Goal: Information Seeking & Learning: Learn about a topic

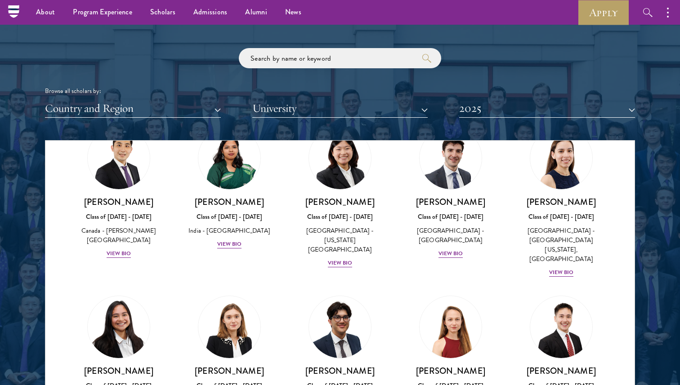
scroll to position [3419, 0]
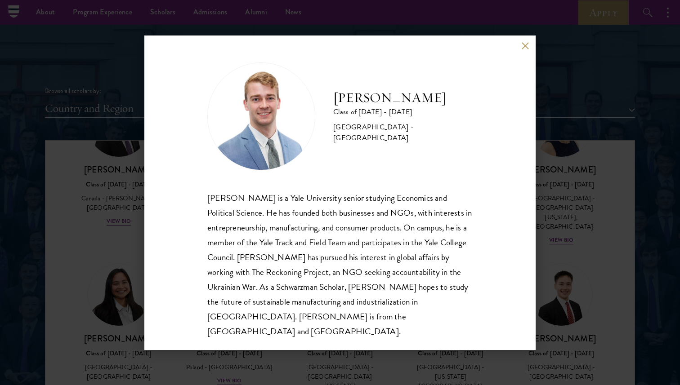
click at [73, 304] on div "Alexander Sundberg Class of 2024 - 2025 United States of America - Yale Univers…" at bounding box center [340, 192] width 680 height 385
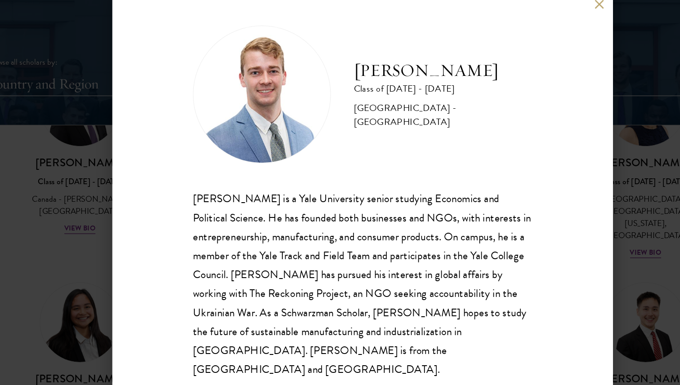
click at [135, 239] on div "Alexander Sundberg Class of 2024 - 2025 United States of America - Yale Univers…" at bounding box center [340, 192] width 680 height 385
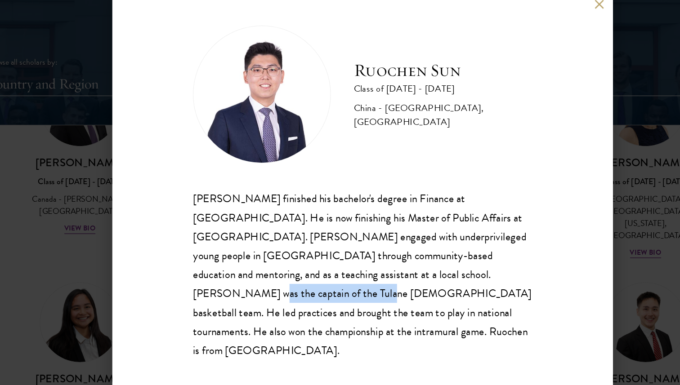
drag, startPoint x: 358, startPoint y: 271, endPoint x: 447, endPoint y: 271, distance: 89.0
click at [447, 271] on div "Ruochen Sun finished his bachelor's degree in Finance at Tulane University. He …" at bounding box center [339, 257] width 265 height 133
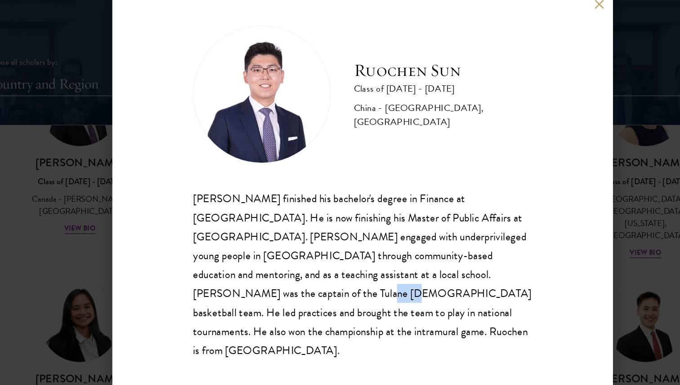
drag, startPoint x: 447, startPoint y: 271, endPoint x: 466, endPoint y: 271, distance: 18.9
click at [466, 271] on div "Ruochen Sun finished his bachelor's degree in Finance at Tulane University. He …" at bounding box center [339, 257] width 265 height 133
click at [353, 271] on div "Ruochen Sun finished his bachelor's degree in Finance at Tulane University. He …" at bounding box center [339, 257] width 265 height 133
drag, startPoint x: 353, startPoint y: 269, endPoint x: 496, endPoint y: 271, distance: 142.5
click at [496, 271] on div "Ruochen Sun Class of 2024 - 2025 China - Tulane University, Brown University Ru…" at bounding box center [339, 193] width 391 height 315
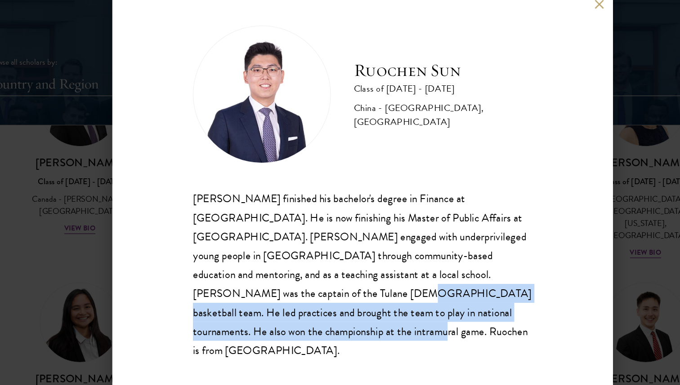
drag, startPoint x: 182, startPoint y: 310, endPoint x: 175, endPoint y: 291, distance: 20.2
click at [175, 291] on div "Ruochen Sun Class of 2024 - 2025 China - Tulane University, Brown University Ru…" at bounding box center [339, 193] width 391 height 315
click at [521, 50] on button at bounding box center [525, 46] width 8 height 8
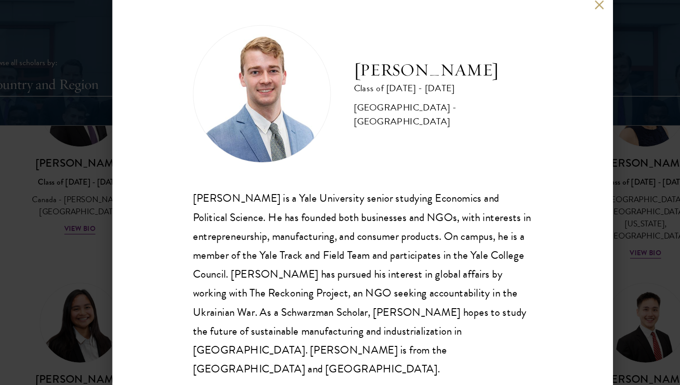
scroll to position [0, 0]
click at [521, 48] on button at bounding box center [525, 46] width 8 height 8
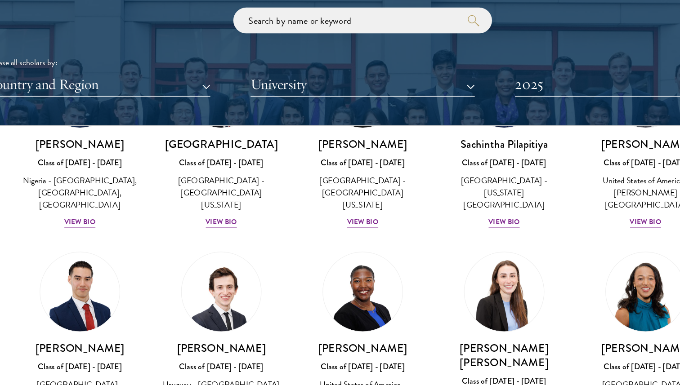
scroll to position [3084, 0]
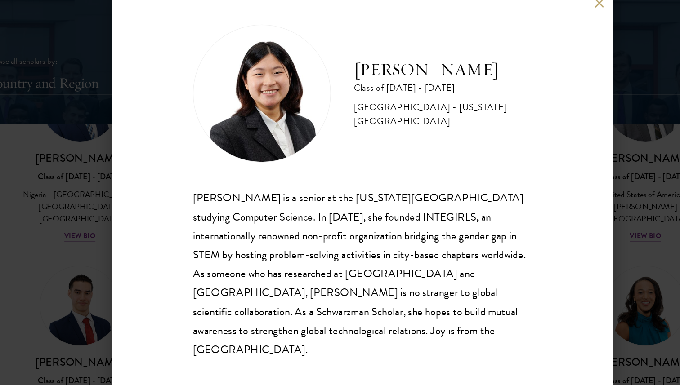
click at [522, 61] on div "Joy Shi Class of 2024 - 2025 United States of America - California Institute of…" at bounding box center [339, 193] width 391 height 315
click at [524, 50] on button at bounding box center [525, 46] width 8 height 8
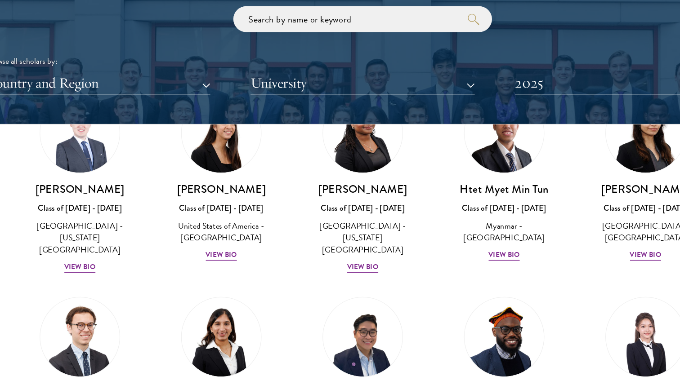
scroll to position [2515, 0]
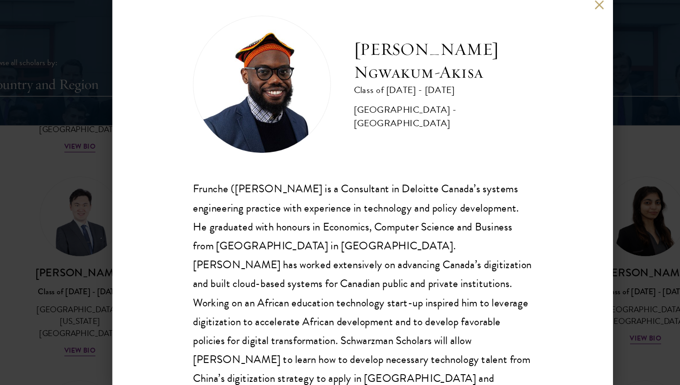
scroll to position [15, 0]
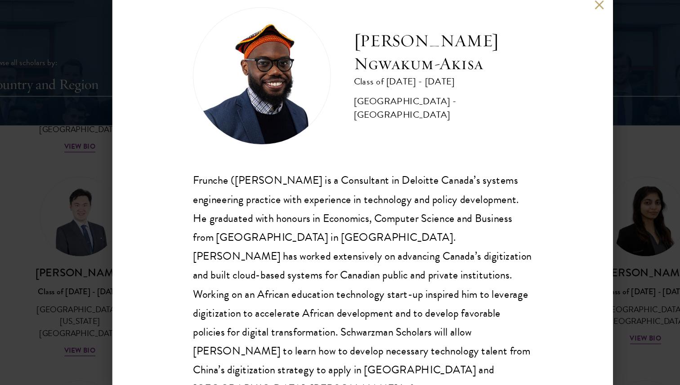
click at [556, 247] on div "Maurice F. Ngwakum-Akisa Class of 2024 - 2025 Cameroon - Concordia University F…" at bounding box center [340, 192] width 680 height 385
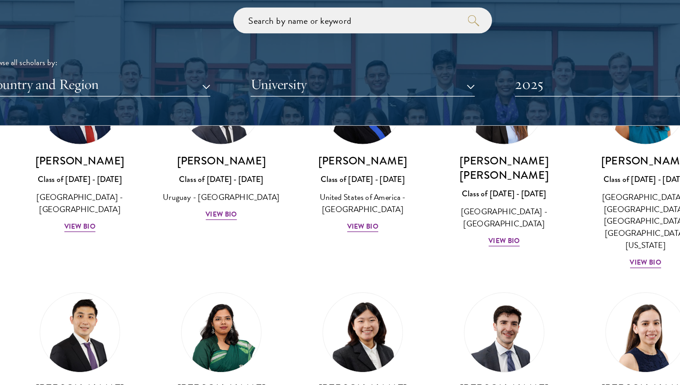
scroll to position [3245, 0]
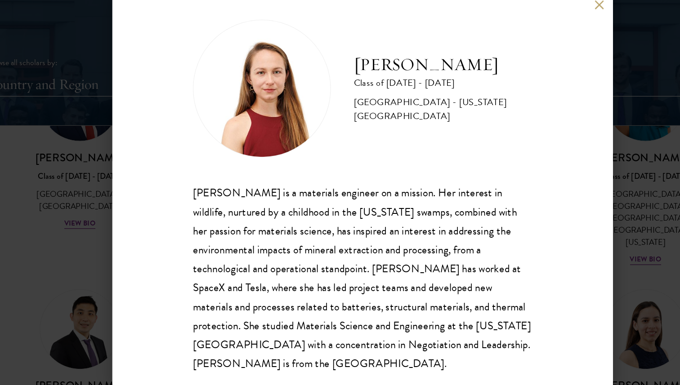
scroll to position [6, 0]
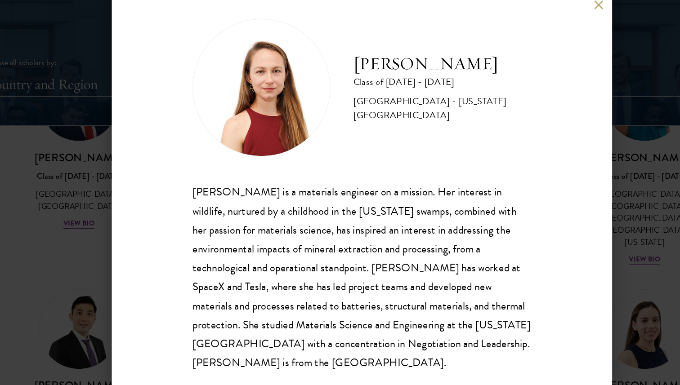
click at [78, 167] on div "Alexandra Sourakov Class of 2024 - 2025 United States of America - Massachusett…" at bounding box center [340, 192] width 680 height 385
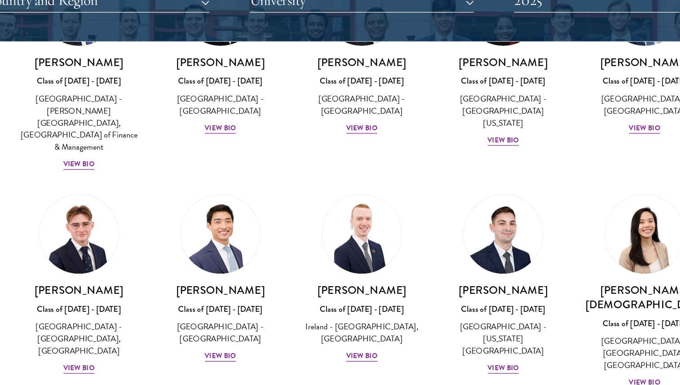
scroll to position [1602, 0]
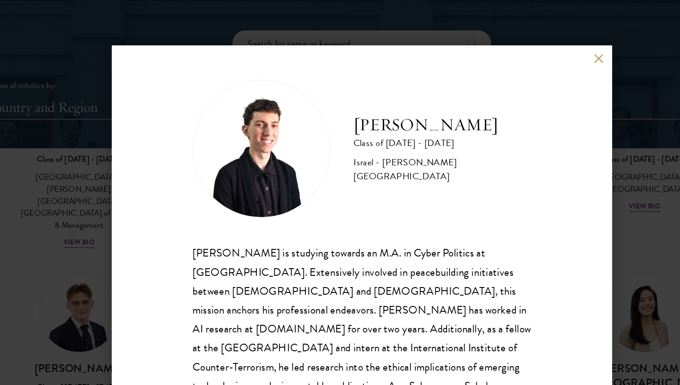
scroll to position [16, 0]
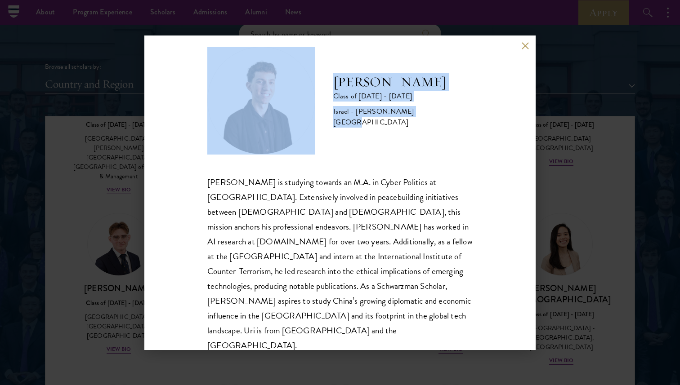
drag, startPoint x: 320, startPoint y: 123, endPoint x: 367, endPoint y: 125, distance: 46.8
click at [367, 125] on div "Uri Klempner Class of 2024 - 2025 Israel - Reichman University" at bounding box center [339, 101] width 265 height 108
drag, startPoint x: 356, startPoint y: 114, endPoint x: 323, endPoint y: 114, distance: 33.3
click at [322, 114] on div "Uri Klempner Class of 2024 - 2025 Israel - Reichman University" at bounding box center [339, 101] width 265 height 108
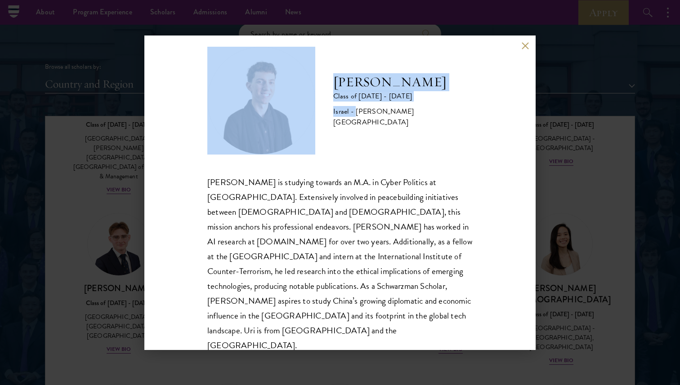
click at [323, 114] on div "Uri Klempner Class of 2024 - 2025 Israel - Reichman University" at bounding box center [339, 101] width 265 height 108
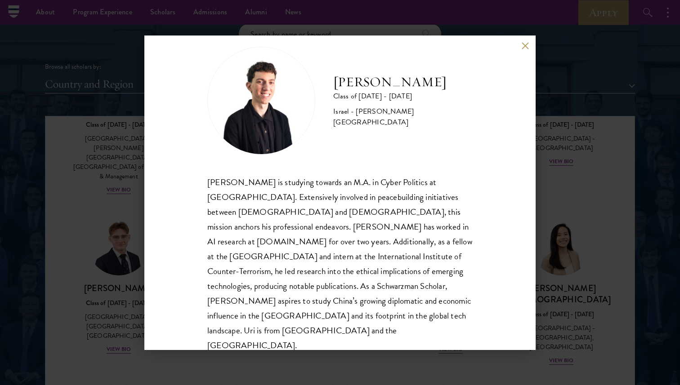
click at [132, 133] on div "Uri Klempner Class of 2024 - 2025 Israel - Reichman University Uri Klempner is …" at bounding box center [340, 192] width 680 height 385
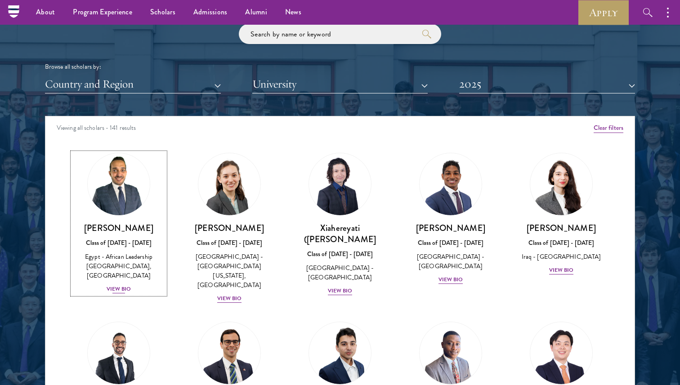
click at [119, 285] on div "View Bio" at bounding box center [119, 289] width 25 height 9
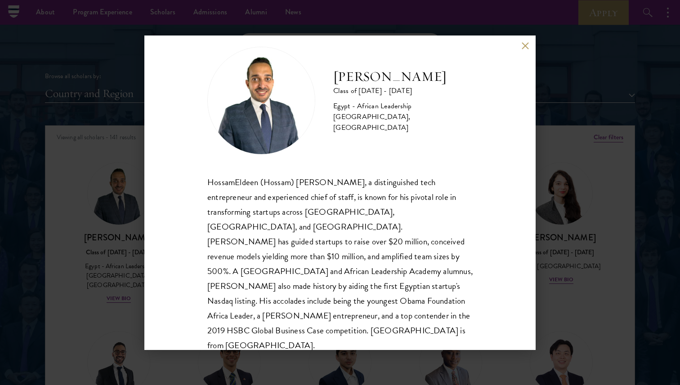
scroll to position [15, 0]
click at [420, 363] on div "HossamEldeen Abdelfatah Class of 2024 - 2025 Egypt - African Leadership Univers…" at bounding box center [340, 192] width 680 height 385
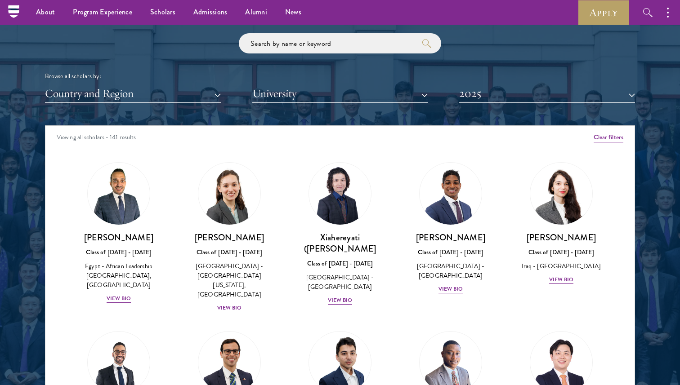
scroll to position [1077, 0]
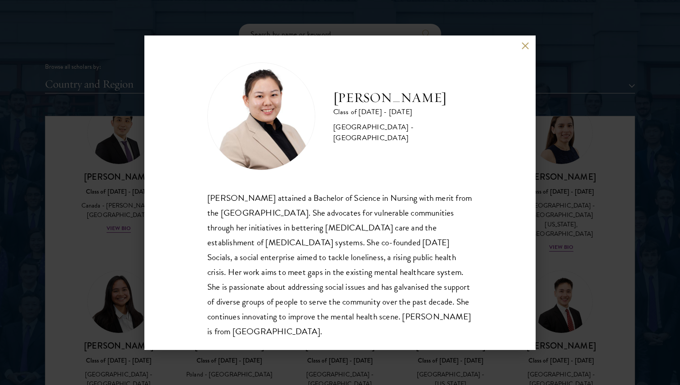
click at [571, 311] on div "Lyn Tay Class of 2024 - 2025 Singapore - National University of Singapore Lyn T…" at bounding box center [340, 192] width 680 height 385
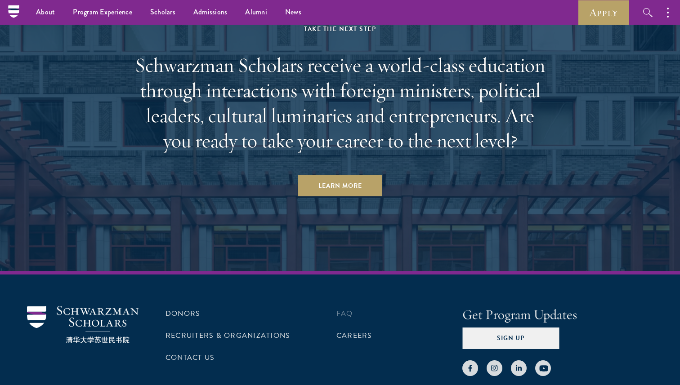
scroll to position [2683, 0]
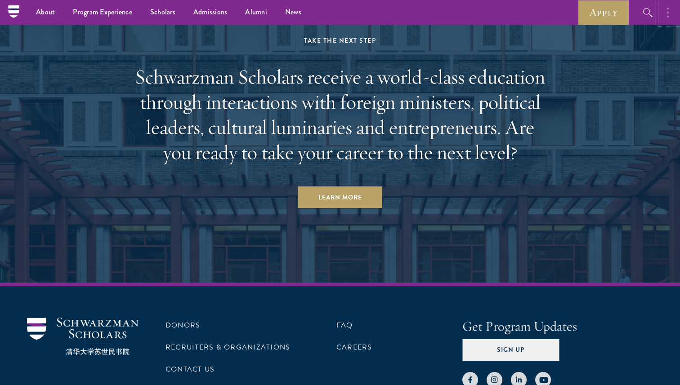
click at [667, 9] on icon "button" at bounding box center [668, 12] width 2 height 11
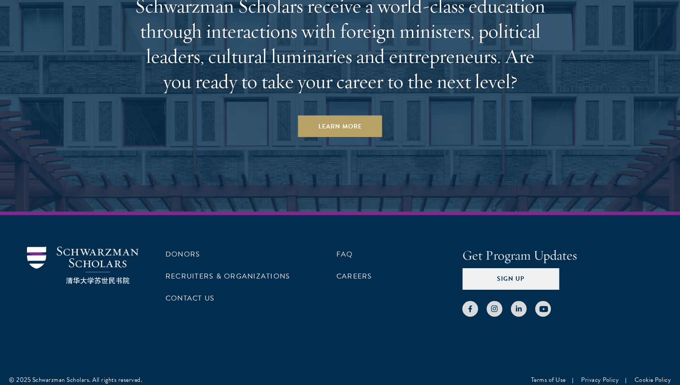
scroll to position [2764, 0]
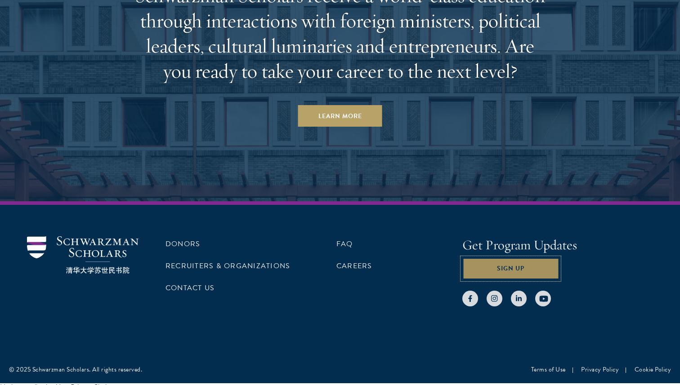
click at [501, 258] on button "Sign Up" at bounding box center [510, 269] width 97 height 22
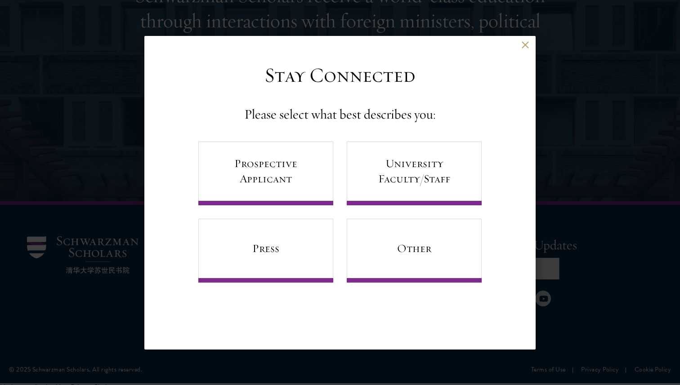
click at [524, 61] on div "Back" at bounding box center [339, 52] width 391 height 22
click at [522, 53] on div "Back" at bounding box center [339, 52] width 391 height 22
click at [522, 51] on div "Back" at bounding box center [339, 52] width 391 height 22
click at [525, 48] on button at bounding box center [525, 45] width 8 height 8
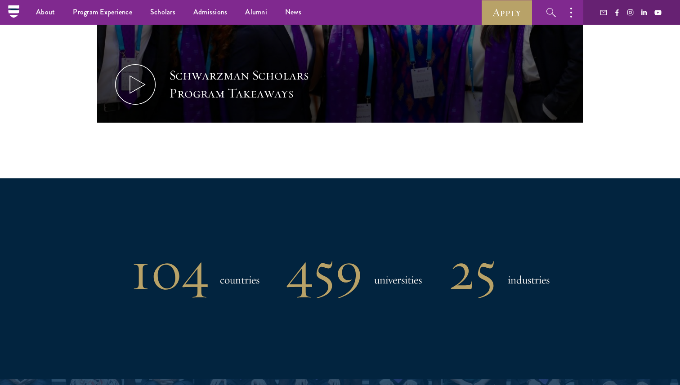
scroll to position [571, 0]
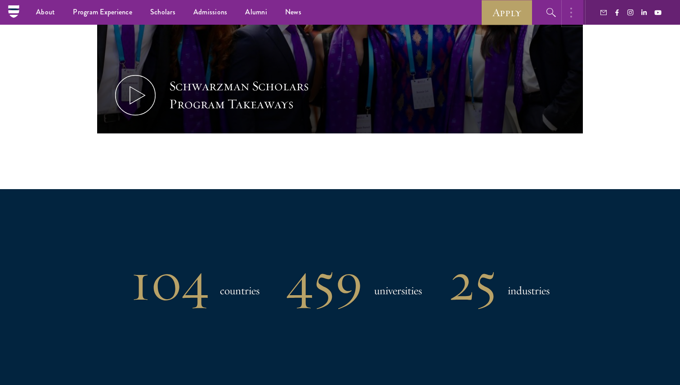
click at [575, 13] on button "button" at bounding box center [573, 12] width 20 height 25
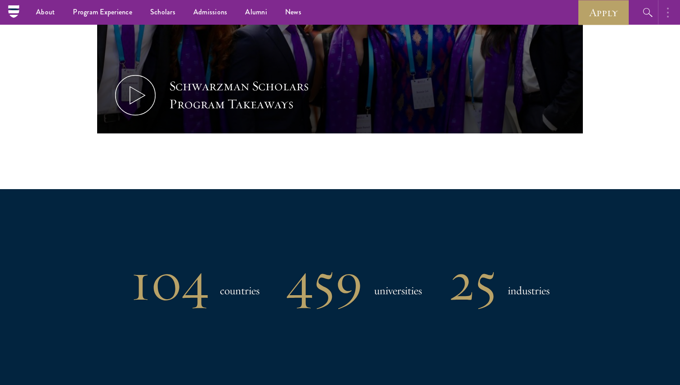
click at [673, 15] on button "button" at bounding box center [670, 12] width 20 height 25
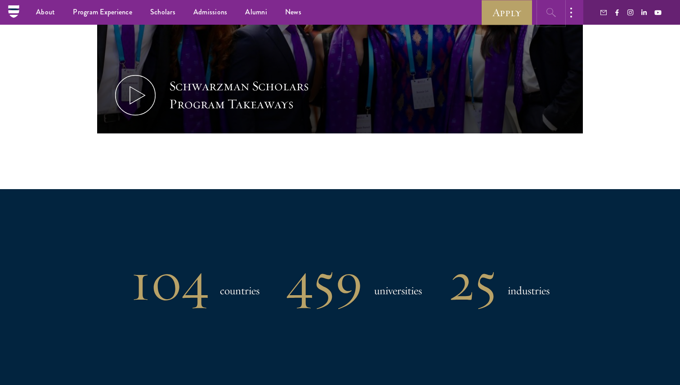
click at [547, 13] on icon "button" at bounding box center [550, 12] width 9 height 9
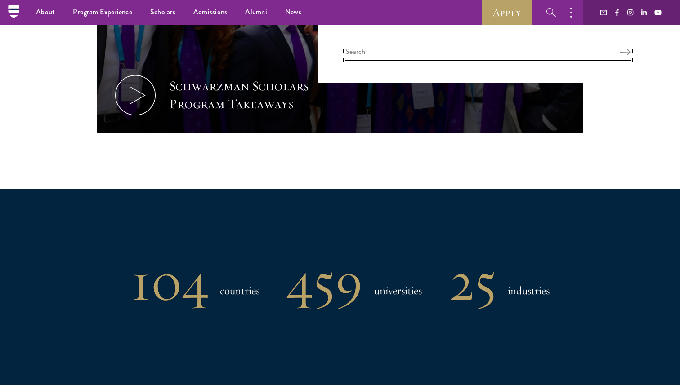
click at [451, 58] on input "search" at bounding box center [487, 53] width 285 height 15
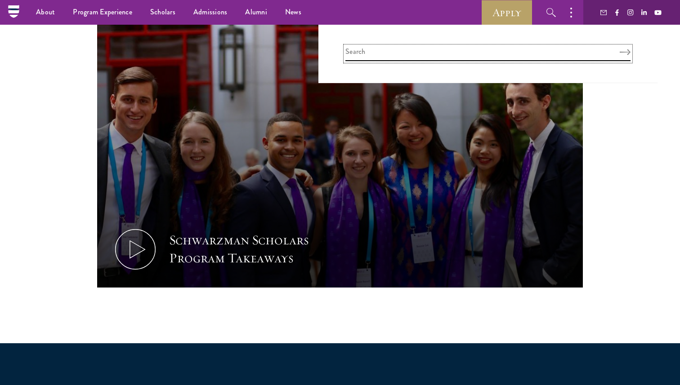
scroll to position [258, 0]
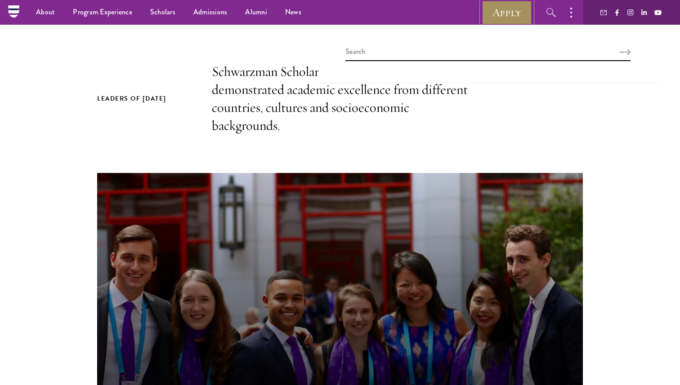
click at [510, 9] on link "Apply" at bounding box center [506, 12] width 50 height 25
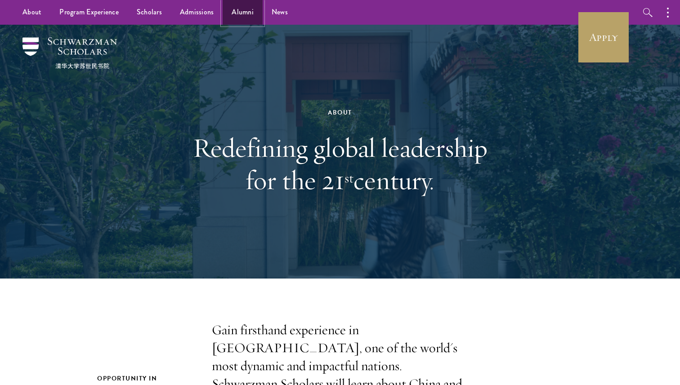
click at [246, 17] on link "Alumni" at bounding box center [242, 12] width 40 height 25
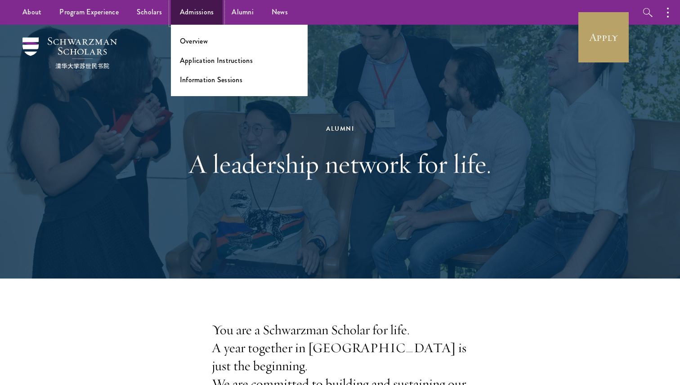
click at [179, 10] on link "Admissions" at bounding box center [197, 12] width 52 height 25
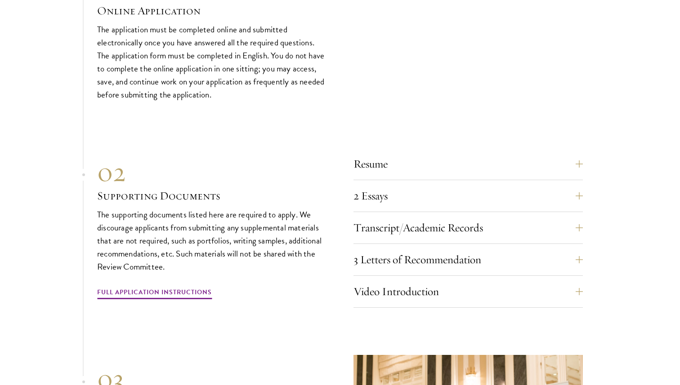
scroll to position [2904, 0]
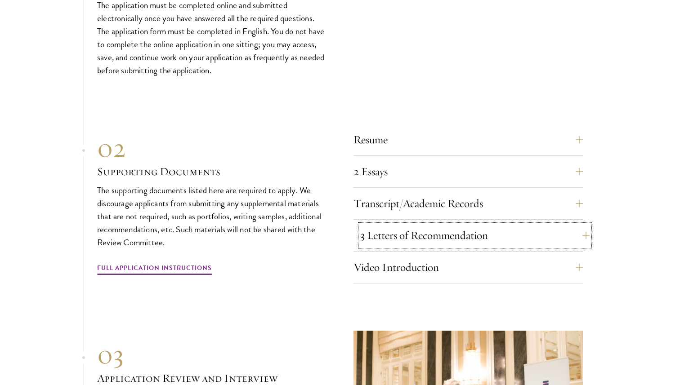
click at [368, 229] on button "3 Letters of Recommendation" at bounding box center [474, 236] width 229 height 22
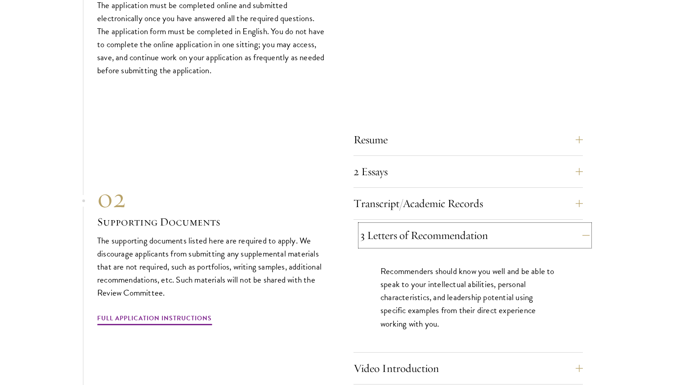
click at [368, 229] on button "3 Letters of Recommendation" at bounding box center [474, 236] width 229 height 22
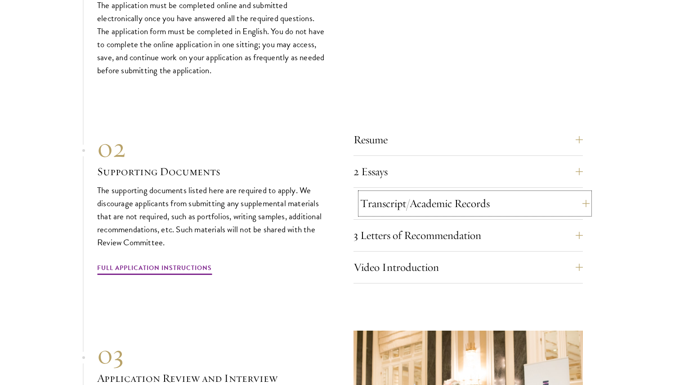
click at [380, 201] on button "Transcript/Academic Records" at bounding box center [474, 204] width 229 height 22
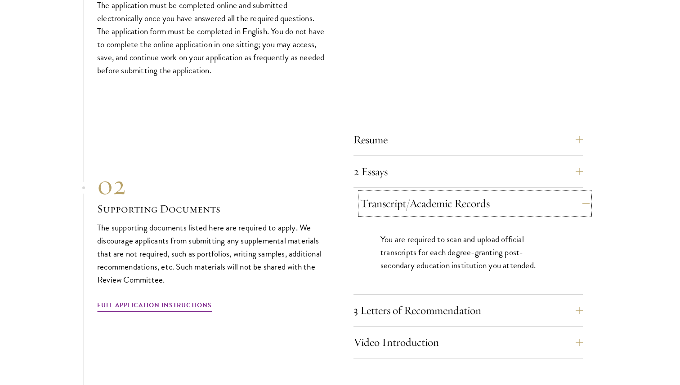
click at [380, 201] on button "Transcript/Academic Records" at bounding box center [474, 204] width 229 height 22
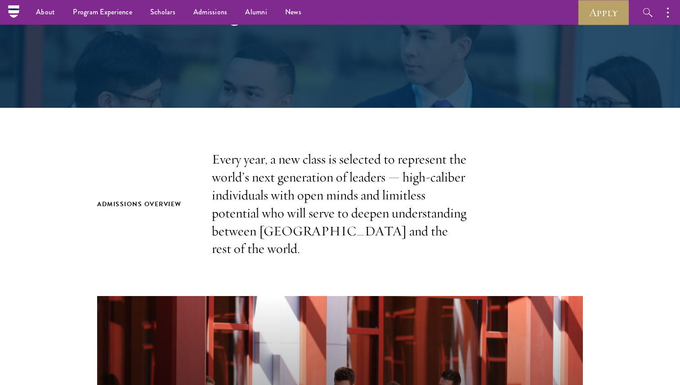
scroll to position [0, 0]
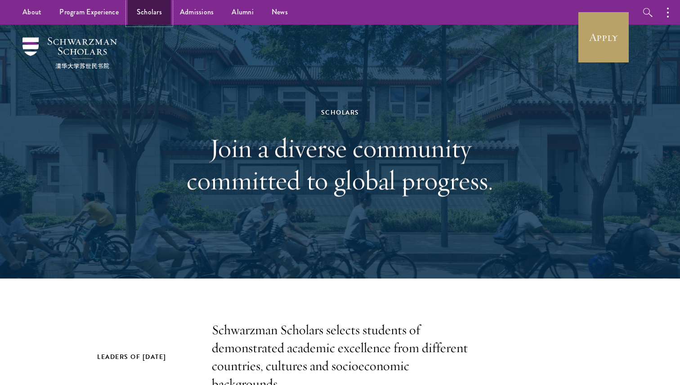
click at [155, 6] on link "Scholars" at bounding box center [149, 12] width 43 height 25
click at [97, 40] on img at bounding box center [69, 52] width 94 height 31
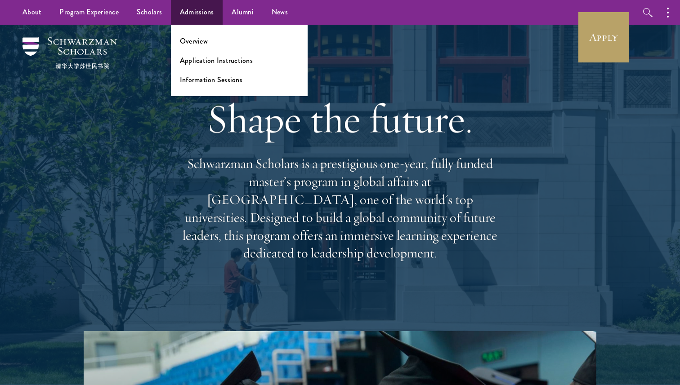
click at [191, 33] on ul "Overview Application Instructions Information Sessions" at bounding box center [239, 60] width 137 height 71
click at [191, 39] on link "Overview" at bounding box center [194, 41] width 28 height 10
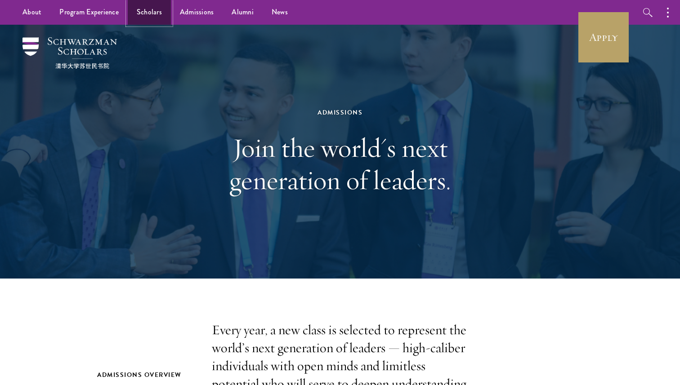
click at [142, 14] on link "Scholars" at bounding box center [149, 12] width 43 height 25
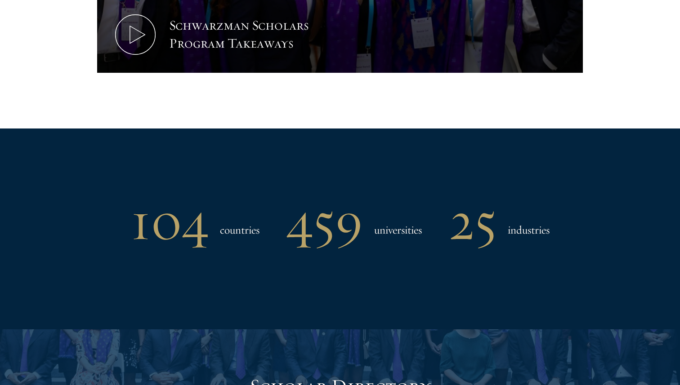
scroll to position [494, 0]
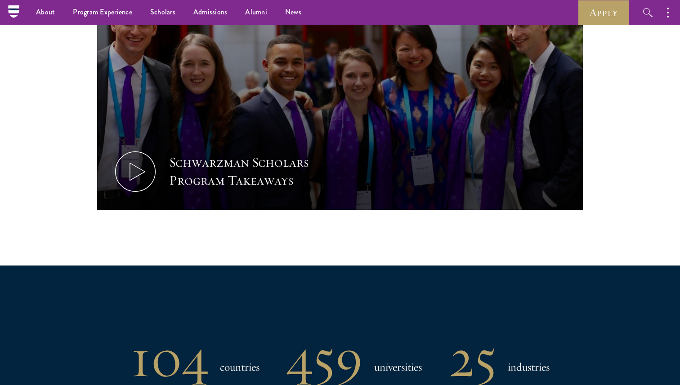
click at [16, 17] on nav "About Overview Leadership Donors Program Experience Overview Curriculum Student…" at bounding box center [253, 12] width 481 height 25
click at [13, 9] on icon at bounding box center [13, 10] width 11 height 2
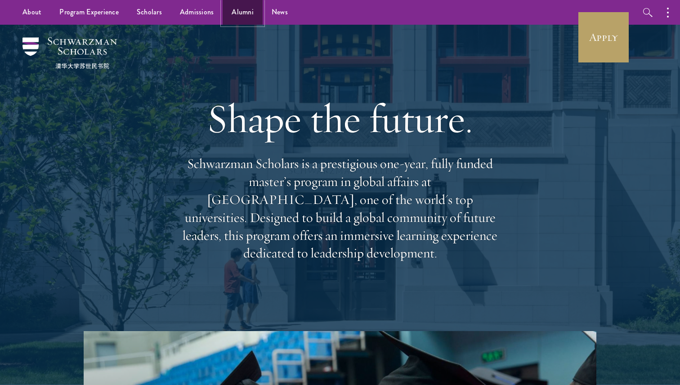
click at [233, 8] on link "Alumni" at bounding box center [242, 12] width 40 height 25
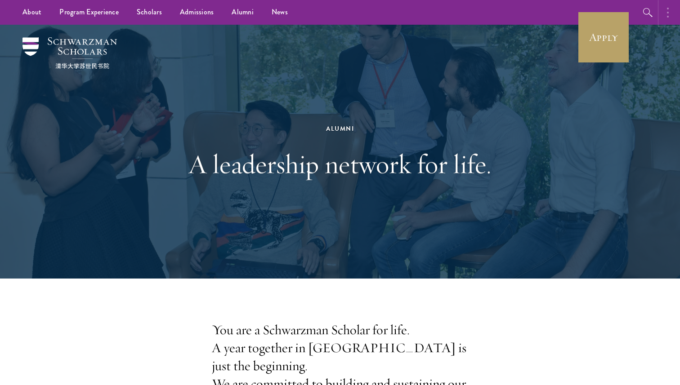
click at [670, 7] on button "button" at bounding box center [670, 12] width 20 height 25
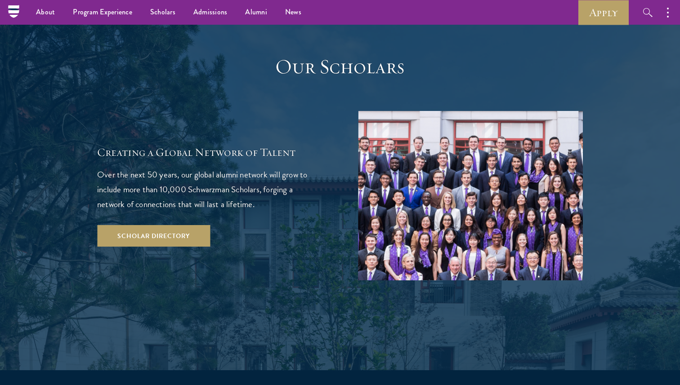
scroll to position [1508, 0]
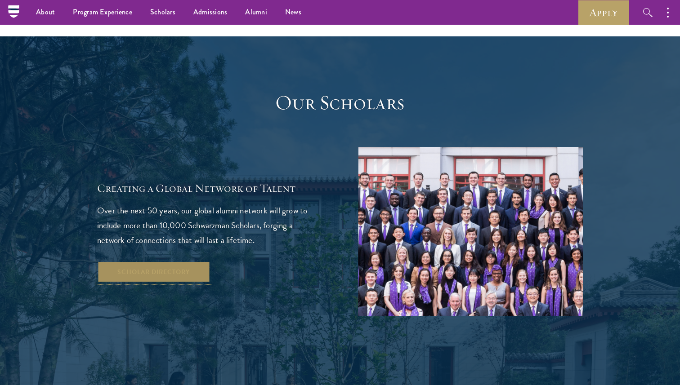
click at [168, 261] on link "Scholar Directory" at bounding box center [153, 272] width 113 height 22
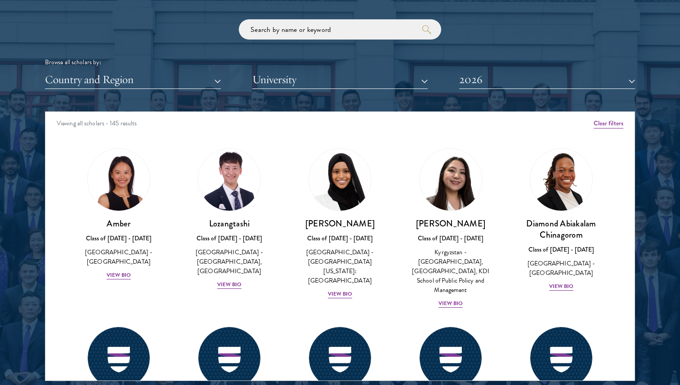
scroll to position [1123, 0]
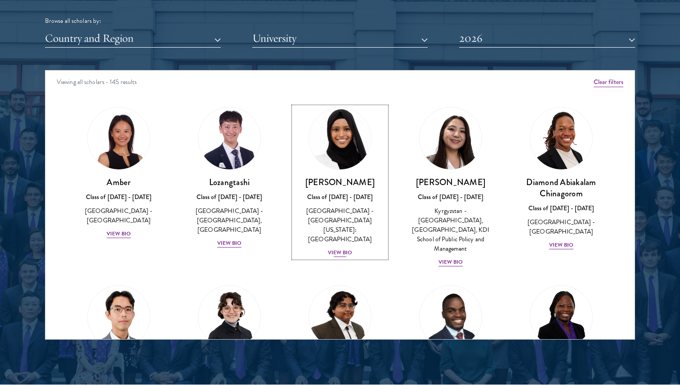
click at [338, 249] on div "View Bio" at bounding box center [340, 253] width 25 height 9
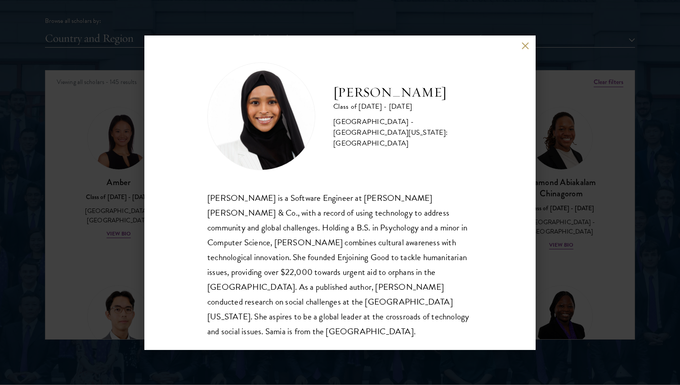
scroll to position [1, 0]
click at [517, 41] on div "[PERSON_NAME] Class of [DATE] - [DATE] [GEOGRAPHIC_DATA] - [GEOGRAPHIC_DATA][US…" at bounding box center [339, 193] width 391 height 315
click at [519, 43] on div "[PERSON_NAME] Class of [DATE] - [DATE] [GEOGRAPHIC_DATA] - [GEOGRAPHIC_DATA][US…" at bounding box center [339, 193] width 391 height 315
click at [533, 44] on div "[PERSON_NAME] Class of [DATE] - [DATE] [GEOGRAPHIC_DATA] - [GEOGRAPHIC_DATA][US…" at bounding box center [339, 193] width 391 height 315
click at [517, 48] on div "[PERSON_NAME] Class of [DATE] - [DATE] [GEOGRAPHIC_DATA] - [GEOGRAPHIC_DATA][US…" at bounding box center [339, 193] width 391 height 315
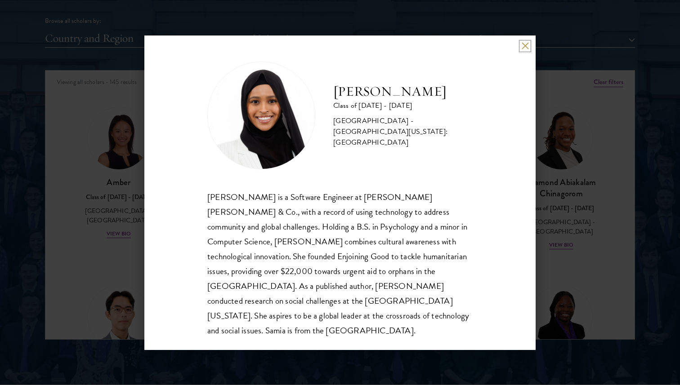
click at [527, 48] on button at bounding box center [525, 46] width 8 height 8
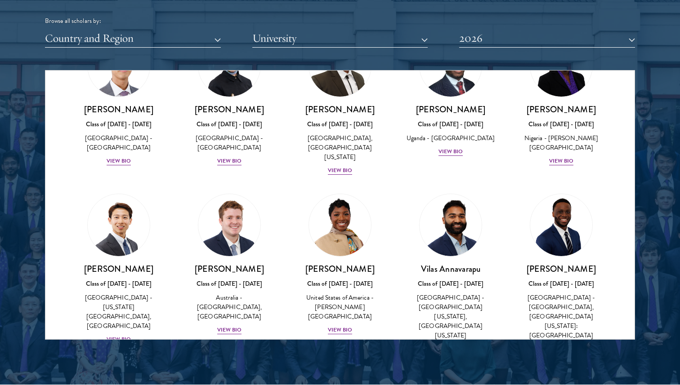
scroll to position [182, 0]
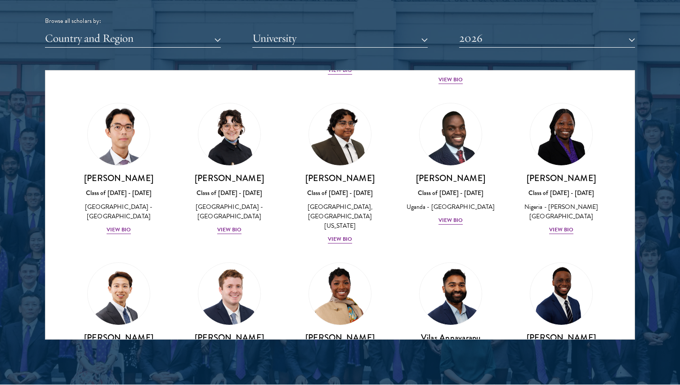
click at [239, 226] on div "[PERSON_NAME] Class of [DATE] - [DATE] [GEOGRAPHIC_DATA] - [GEOGRAPHIC_DATA] Vi…" at bounding box center [229, 169] width 111 height 150
click at [239, 226] on div "View Bio" at bounding box center [229, 230] width 25 height 9
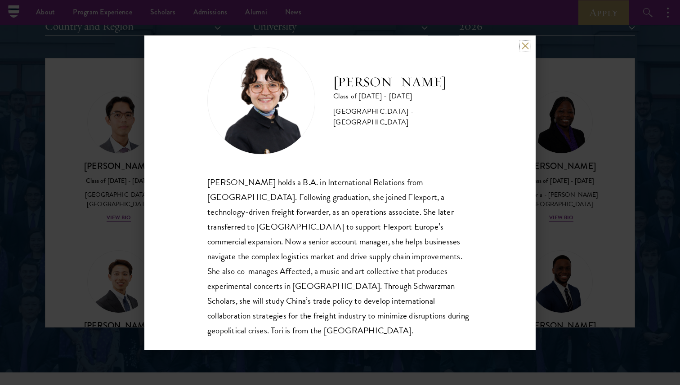
scroll to position [1136, 0]
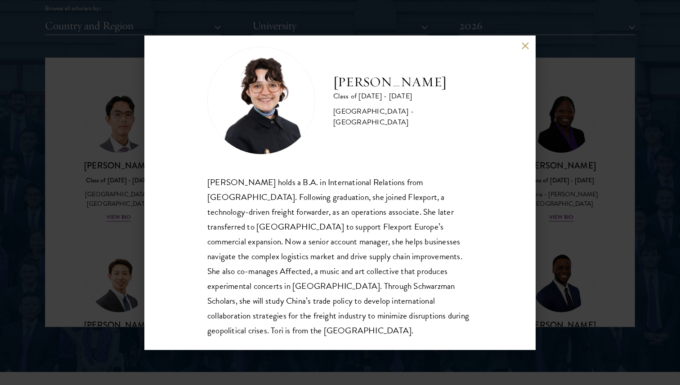
click at [526, 40] on div "[PERSON_NAME] Class of [DATE] - [DATE] [GEOGRAPHIC_DATA] - [GEOGRAPHIC_DATA] [P…" at bounding box center [339, 193] width 391 height 315
click at [525, 51] on div "[PERSON_NAME] Class of [DATE] - [DATE] [GEOGRAPHIC_DATA] - [GEOGRAPHIC_DATA] [P…" at bounding box center [339, 193] width 391 height 315
click at [530, 55] on div "[PERSON_NAME] Class of [DATE] - [DATE] [GEOGRAPHIC_DATA] - [GEOGRAPHIC_DATA] [P…" at bounding box center [339, 193] width 391 height 315
click at [526, 50] on div "[PERSON_NAME] Class of [DATE] - [DATE] [GEOGRAPHIC_DATA] - [GEOGRAPHIC_DATA] [P…" at bounding box center [339, 193] width 391 height 315
click at [525, 49] on div "[PERSON_NAME] Class of [DATE] - [DATE] [GEOGRAPHIC_DATA] - [GEOGRAPHIC_DATA] [P…" at bounding box center [339, 193] width 391 height 315
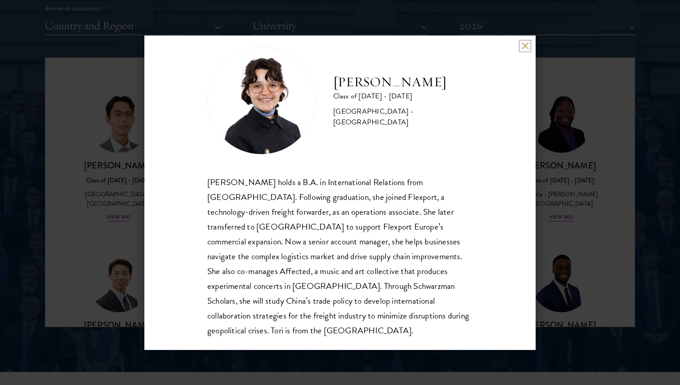
click at [525, 49] on button at bounding box center [525, 46] width 8 height 8
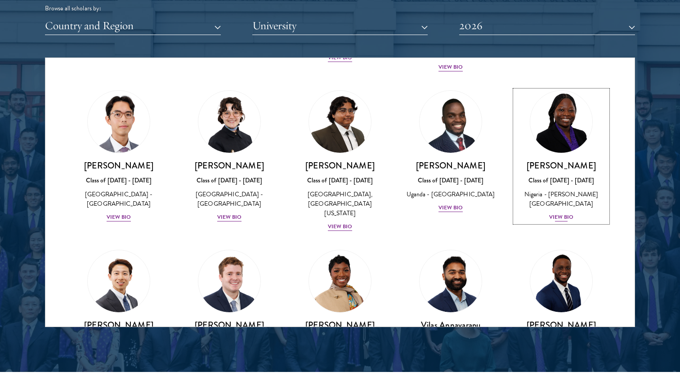
click at [549, 213] on div "View Bio" at bounding box center [561, 217] width 25 height 9
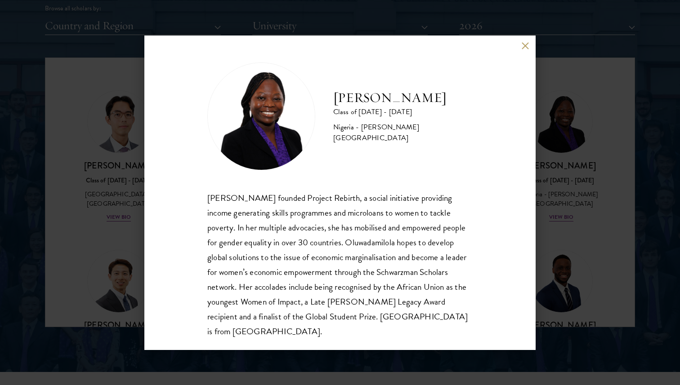
click at [523, 41] on div "[PERSON_NAME] Class of [DATE] - [DATE] [GEOGRAPHIC_DATA] - [PERSON_NAME][GEOGRA…" at bounding box center [339, 193] width 391 height 315
click at [524, 45] on button at bounding box center [525, 46] width 8 height 8
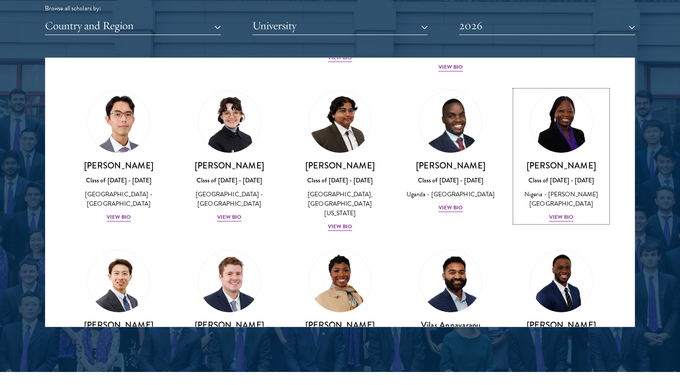
scroll to position [312, 0]
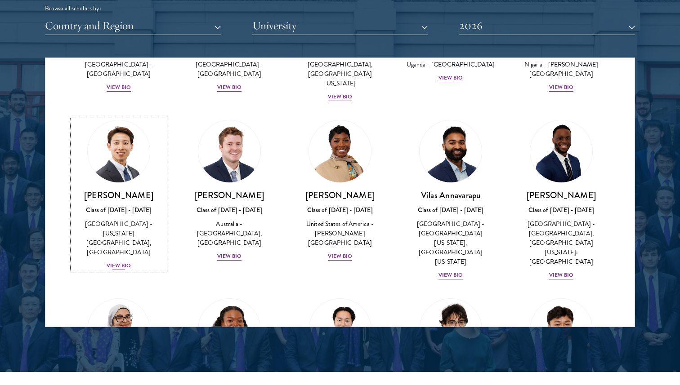
click at [126, 262] on div "View Bio" at bounding box center [119, 266] width 25 height 9
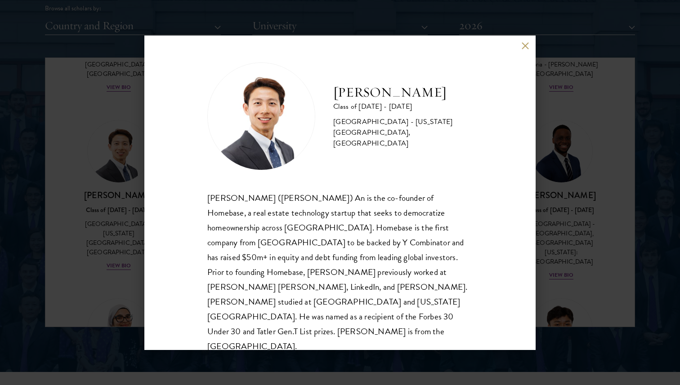
click at [529, 40] on div "[PERSON_NAME] Class of [DATE] - [DATE] [GEOGRAPHIC_DATA] - [US_STATE][GEOGRAPHI…" at bounding box center [339, 193] width 391 height 315
click at [529, 43] on div "[PERSON_NAME] Class of [DATE] - [DATE] [GEOGRAPHIC_DATA] - [US_STATE][GEOGRAPHI…" at bounding box center [339, 193] width 391 height 315
click at [530, 53] on div "[PERSON_NAME] Class of [DATE] - [DATE] [GEOGRAPHIC_DATA] - [US_STATE][GEOGRAPHI…" at bounding box center [339, 193] width 391 height 315
click at [527, 45] on button at bounding box center [525, 46] width 8 height 8
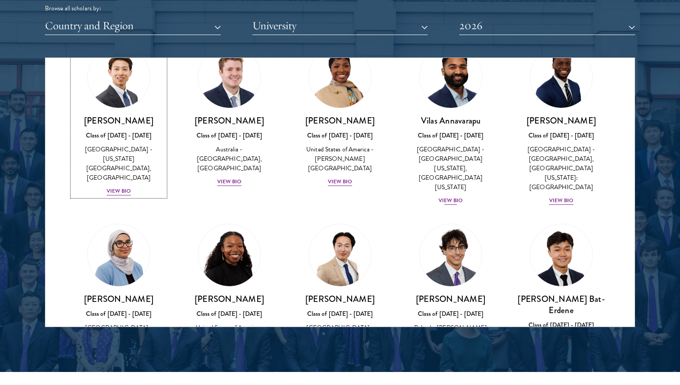
scroll to position [1137, 0]
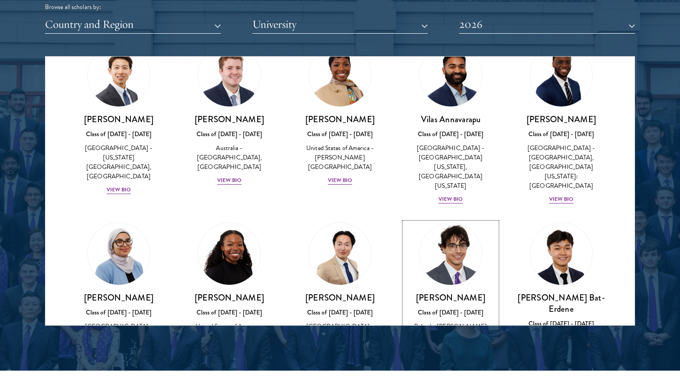
click at [436, 308] on div "[PERSON_NAME] Class of [DATE] - [DATE] [GEOGRAPHIC_DATA] - [PERSON_NAME][GEOGRA…" at bounding box center [450, 323] width 93 height 62
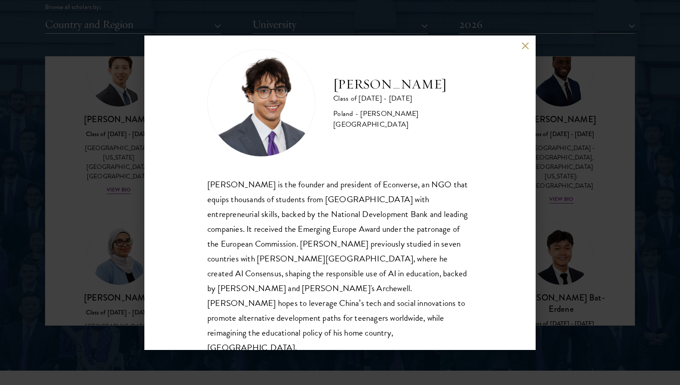
scroll to position [15, 0]
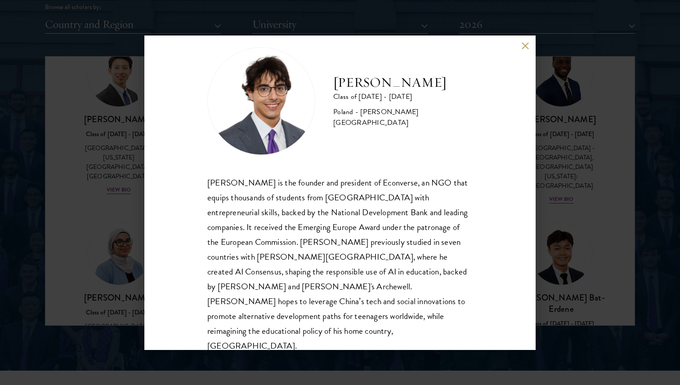
click at [524, 46] on button at bounding box center [525, 46] width 8 height 8
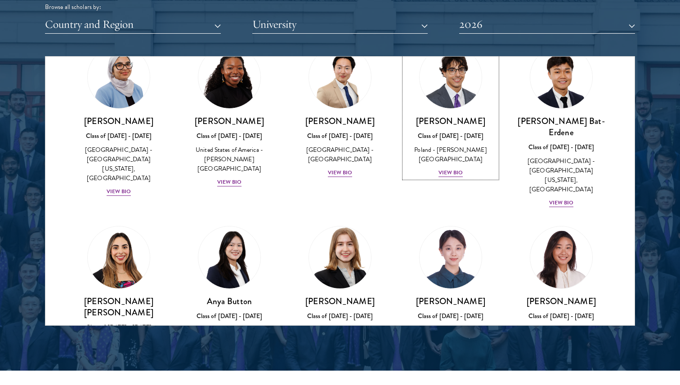
scroll to position [625, 0]
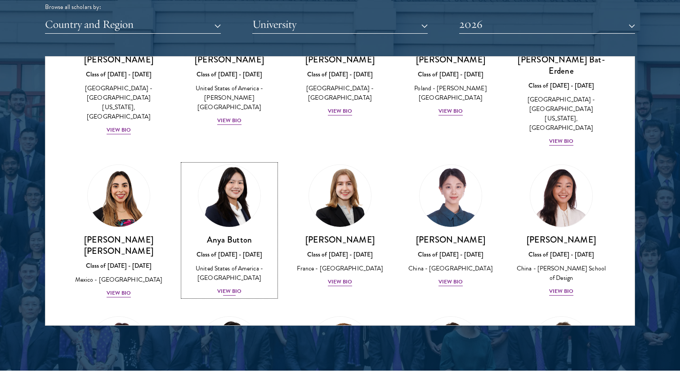
click at [233, 287] on div "View Bio" at bounding box center [229, 291] width 25 height 9
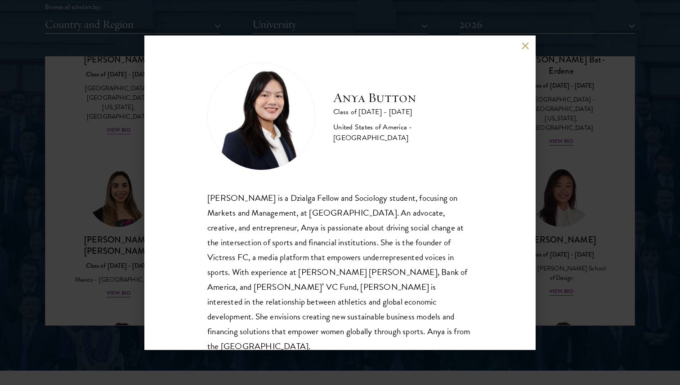
scroll to position [0, 0]
drag, startPoint x: 265, startPoint y: 201, endPoint x: 292, endPoint y: 201, distance: 27.0
click at [292, 201] on div "[PERSON_NAME] is a Dzialga Fellow and Sociology student, focusing on Markets an…" at bounding box center [339, 272] width 265 height 164
copy div "Dzialga"
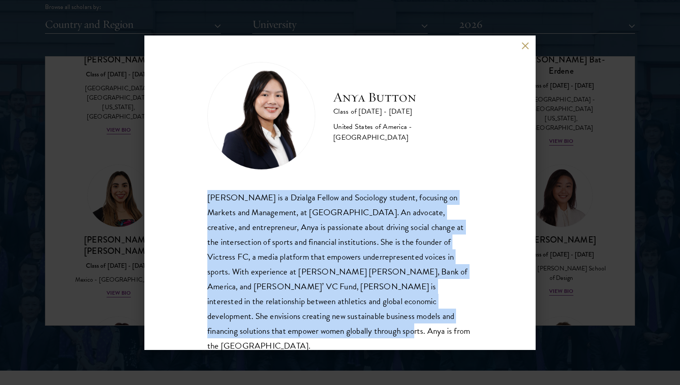
drag, startPoint x: 205, startPoint y: 196, endPoint x: 496, endPoint y: 325, distance: 318.0
click at [496, 325] on div "Anya Button Class of [DATE] - [DATE] [GEOGRAPHIC_DATA] - [GEOGRAPHIC_DATA] [PER…" at bounding box center [339, 193] width 391 height 315
copy div "[PERSON_NAME] is a Dzialga Fellow and Sociology student, focusing on Markets an…"
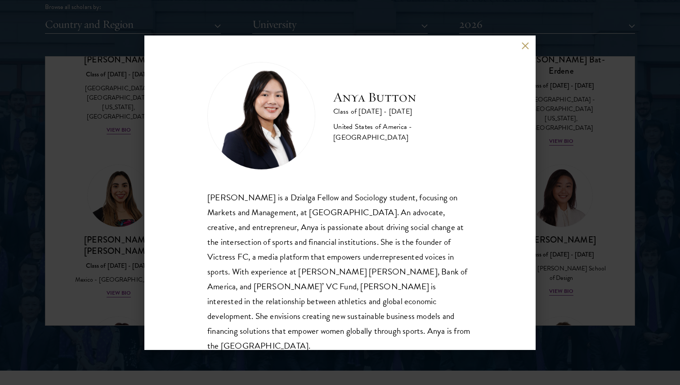
click at [541, 47] on div "Anya Button Class of [DATE] - [DATE] [GEOGRAPHIC_DATA] - [GEOGRAPHIC_DATA] [PER…" at bounding box center [340, 192] width 680 height 385
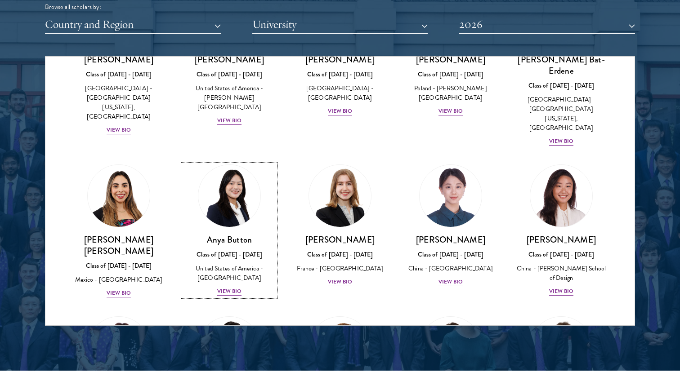
scroll to position [606, 0]
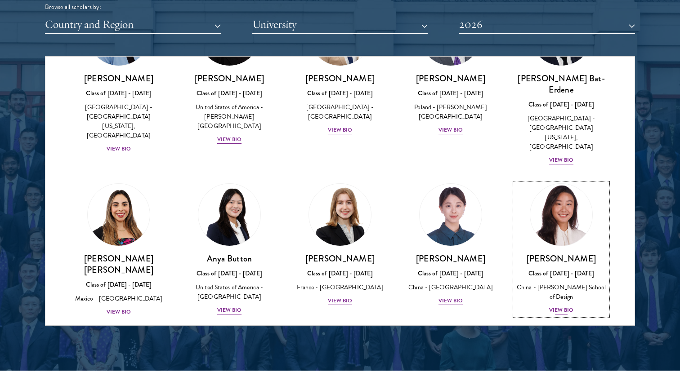
click at [548, 253] on div "[PERSON_NAME] Class of [DATE] - [DATE] [GEOGRAPHIC_DATA] - [PERSON_NAME][GEOGRA…" at bounding box center [561, 284] width 93 height 62
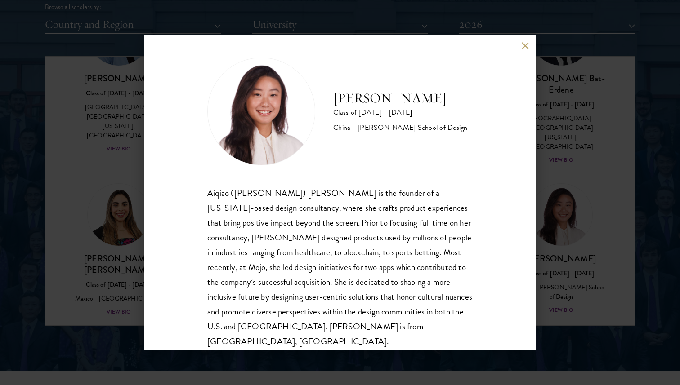
scroll to position [5, 0]
click at [526, 49] on button at bounding box center [525, 46] width 8 height 8
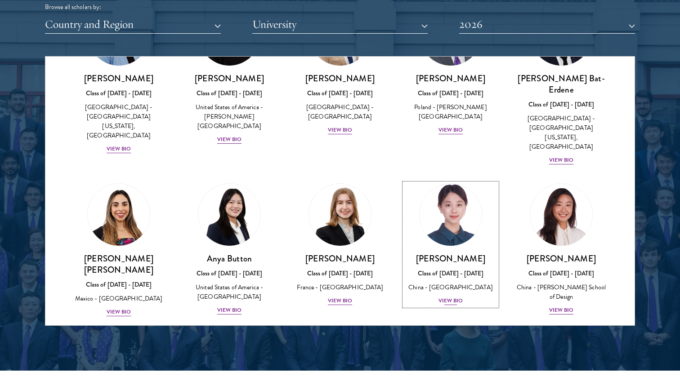
click at [443, 253] on div "[PERSON_NAME] Class of [DATE] - [DATE] [GEOGRAPHIC_DATA] - [GEOGRAPHIC_DATA] Vi…" at bounding box center [450, 279] width 93 height 53
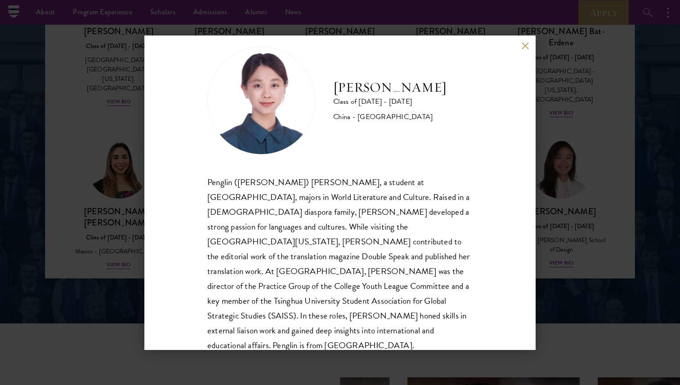
scroll to position [1183, 0]
click at [554, 73] on div "[PERSON_NAME] Class of [DATE] - [DATE] [GEOGRAPHIC_DATA] - [GEOGRAPHIC_DATA] Pe…" at bounding box center [340, 192] width 680 height 385
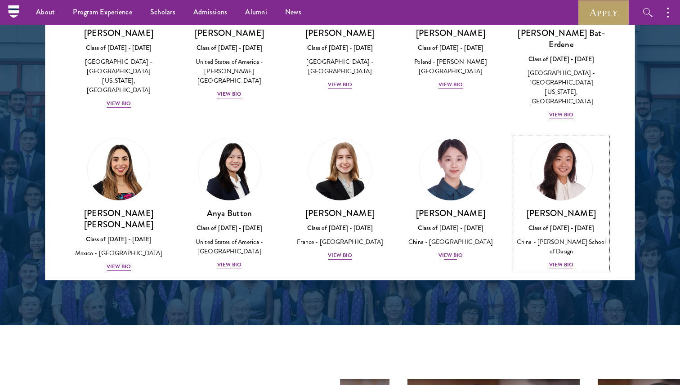
scroll to position [732, 0]
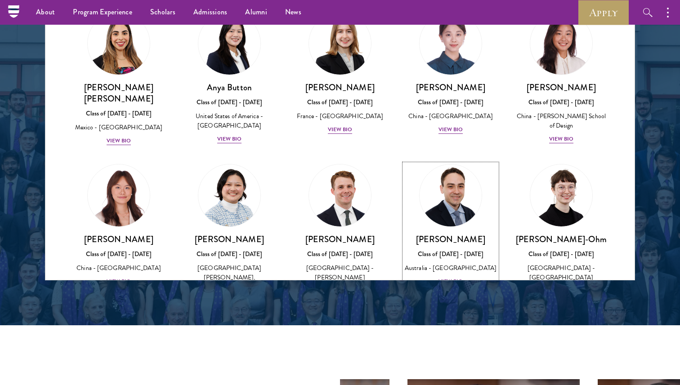
click at [450, 277] on div "View Bio" at bounding box center [450, 281] width 25 height 9
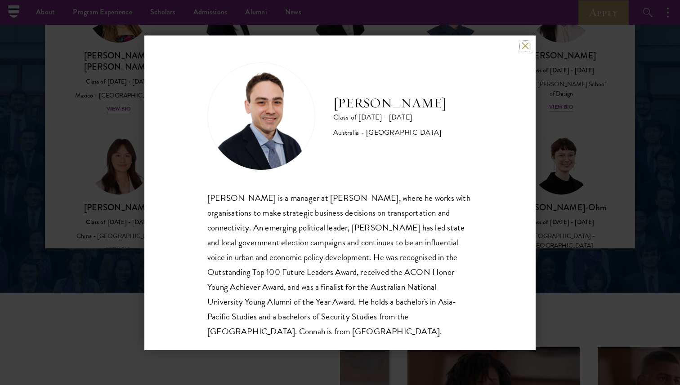
scroll to position [1, 0]
click at [319, 191] on div "[PERSON_NAME] is a manager at [PERSON_NAME], where he works with organisations …" at bounding box center [339, 264] width 265 height 148
click at [319, 194] on div "[PERSON_NAME] is a manager at [PERSON_NAME], where he works with organisations …" at bounding box center [339, 264] width 265 height 148
click at [309, 196] on div "[PERSON_NAME] is a manager at [PERSON_NAME], where he works with organisations …" at bounding box center [339, 264] width 265 height 148
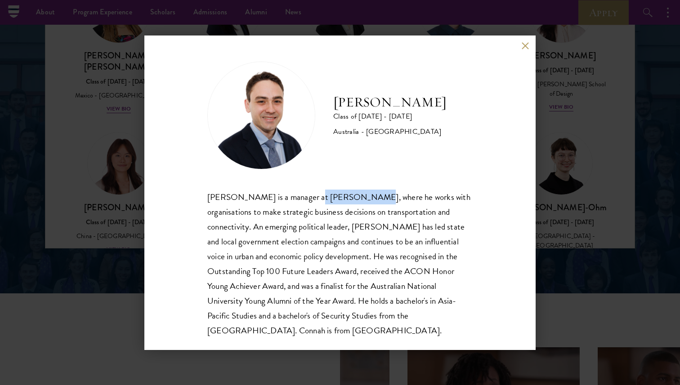
drag, startPoint x: 309, startPoint y: 196, endPoint x: 355, endPoint y: 196, distance: 45.9
click at [357, 197] on div "[PERSON_NAME] is a manager at [PERSON_NAME], where he works with organisations …" at bounding box center [339, 264] width 265 height 148
copy div "[PERSON_NAME]"
click at [252, 126] on img at bounding box center [261, 116] width 108 height 108
click at [364, 94] on h2 "[PERSON_NAME]" at bounding box center [389, 102] width 113 height 18
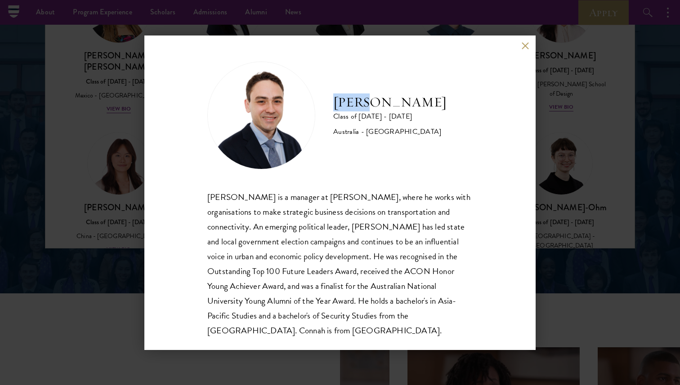
click at [364, 94] on h2 "[PERSON_NAME]" at bounding box center [389, 102] width 113 height 18
click at [360, 98] on h2 "[PERSON_NAME]" at bounding box center [389, 102] width 113 height 18
click at [494, 42] on div "[PERSON_NAME] Class of [DATE] - [DATE] [GEOGRAPHIC_DATA] - [GEOGRAPHIC_DATA] [P…" at bounding box center [339, 193] width 391 height 315
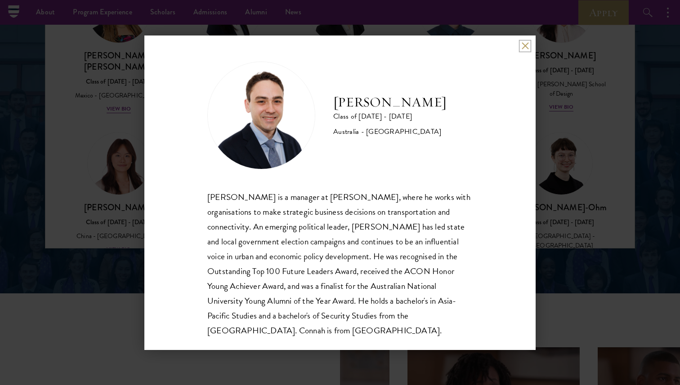
click at [522, 42] on button at bounding box center [525, 46] width 8 height 8
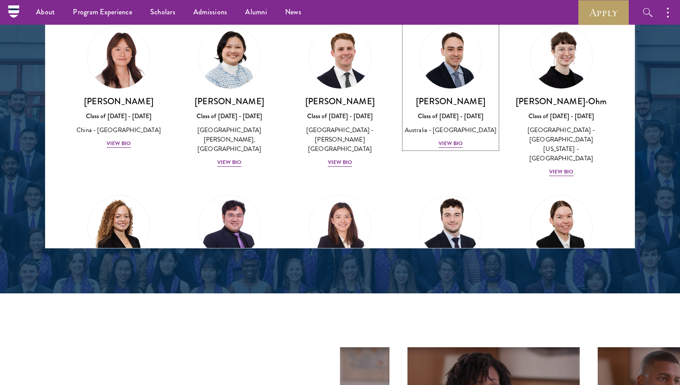
scroll to position [839, 0]
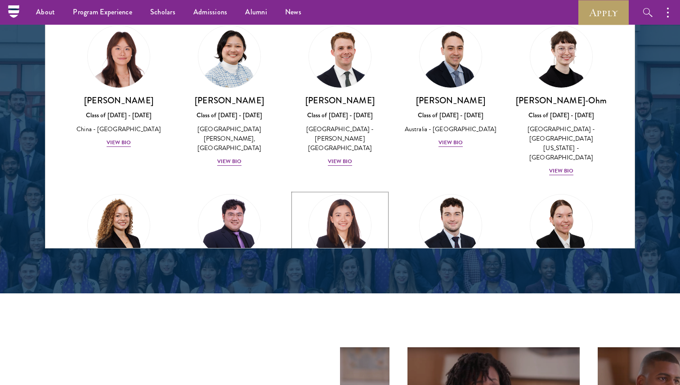
click at [347, 307] on div "View Bio" at bounding box center [340, 311] width 25 height 9
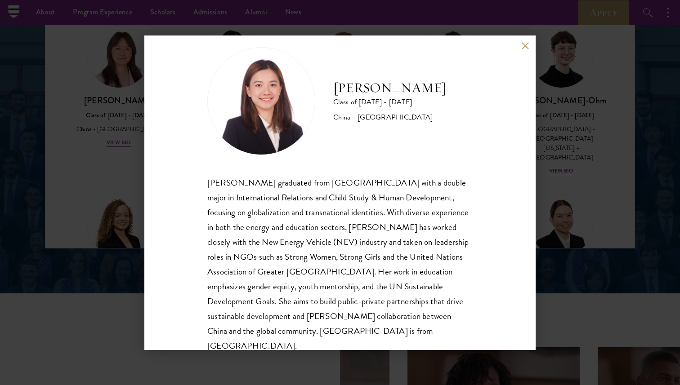
scroll to position [16, 0]
click at [528, 54] on div "[PERSON_NAME] Class of [DATE] - [DATE] [GEOGRAPHIC_DATA] - [GEOGRAPHIC_DATA] [P…" at bounding box center [339, 193] width 391 height 315
click at [522, 45] on button at bounding box center [525, 46] width 8 height 8
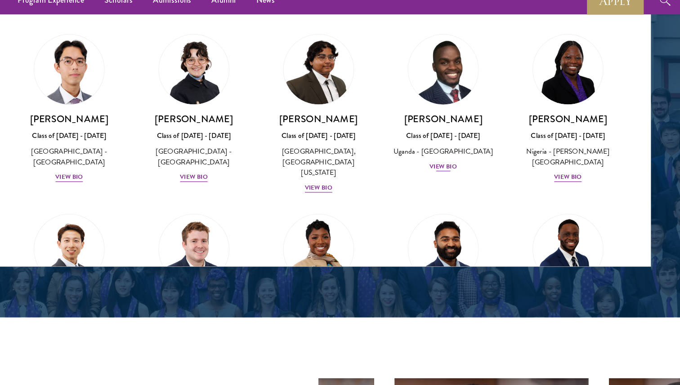
scroll to position [271, 0]
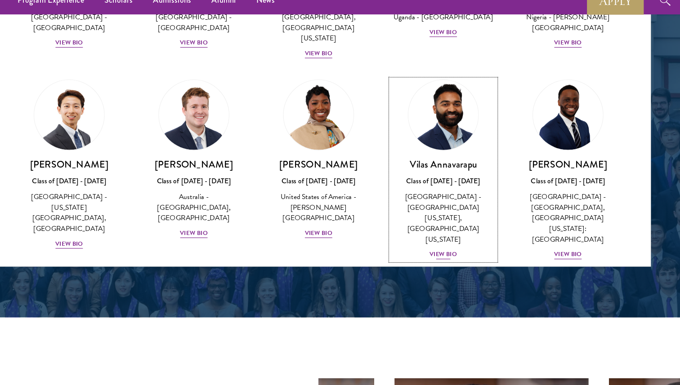
click at [438, 233] on div "View Bio" at bounding box center [450, 237] width 25 height 9
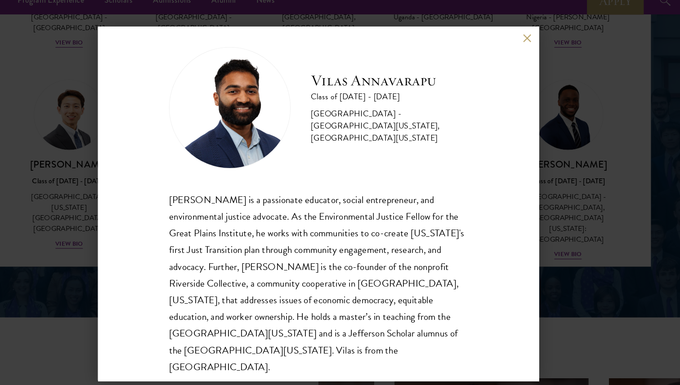
scroll to position [9, 0]
click at [573, 225] on div "[PERSON_NAME] Class of [DATE] - [DATE] [GEOGRAPHIC_DATA] - [GEOGRAPHIC_DATA][US…" at bounding box center [340, 192] width 680 height 385
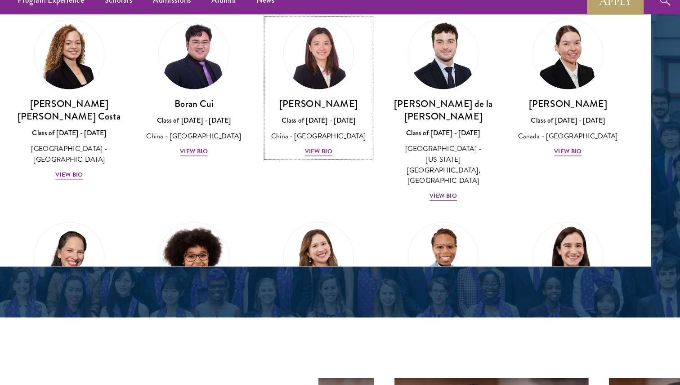
scroll to position [1009, 0]
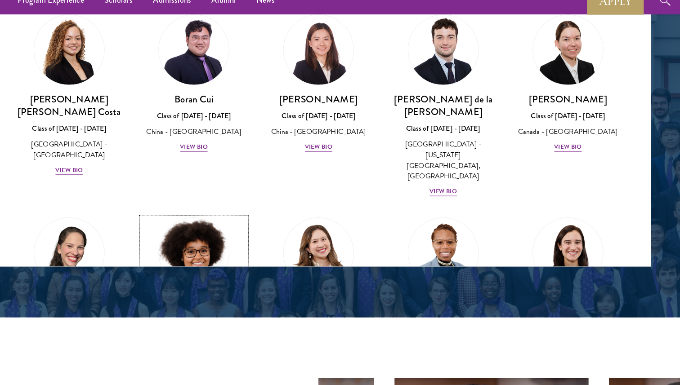
click at [228, 337] on div "View Bio" at bounding box center [229, 341] width 25 height 9
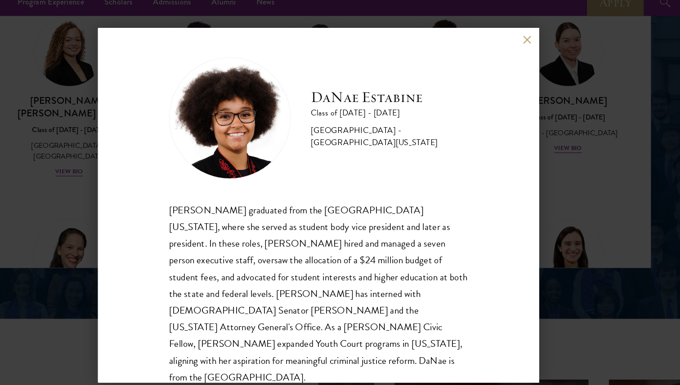
scroll to position [0, 0]
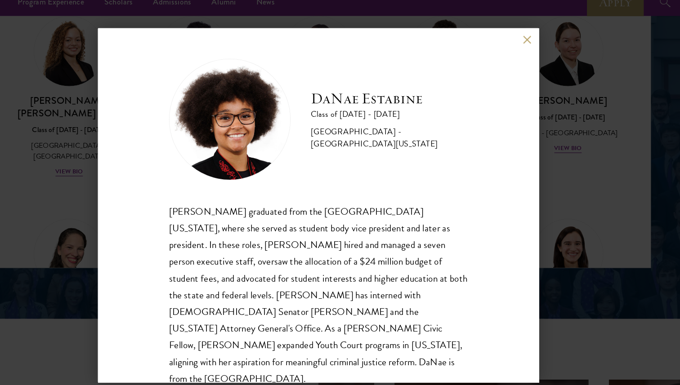
click at [119, 213] on div "[PERSON_NAME] Class of [DATE] - [DATE] [GEOGRAPHIC_DATA] - [GEOGRAPHIC_DATA][US…" at bounding box center [340, 192] width 680 height 385
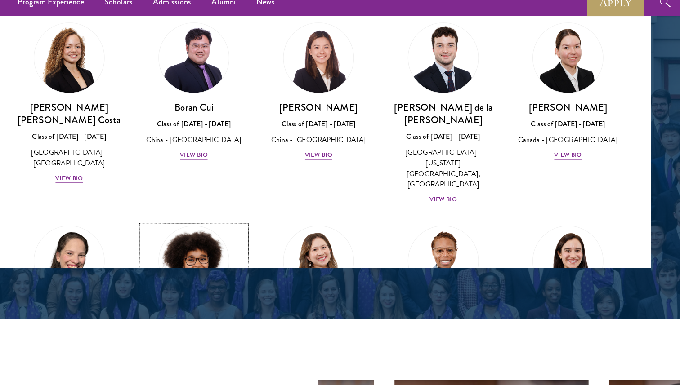
scroll to position [1002, 0]
click at [122, 355] on div "View Bio" at bounding box center [119, 359] width 25 height 9
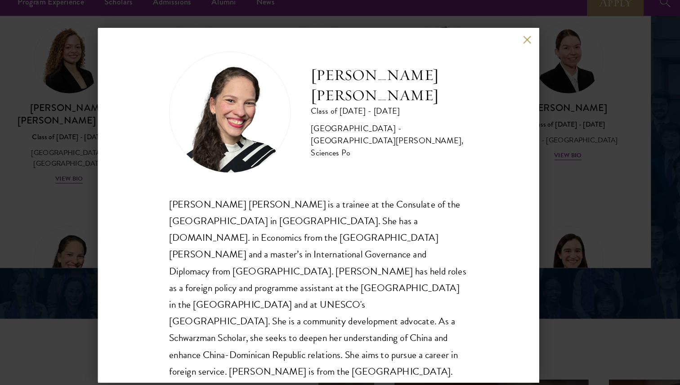
scroll to position [7, 0]
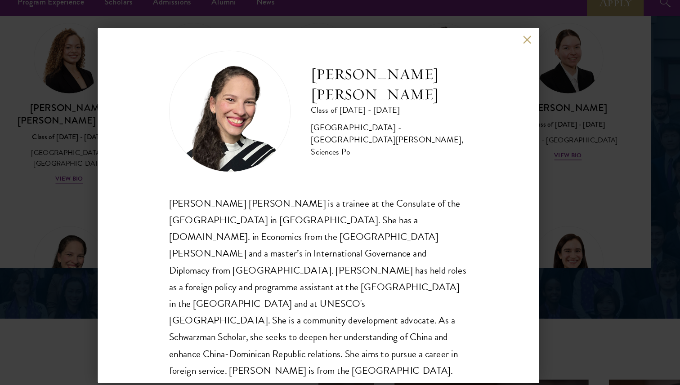
click at [555, 185] on div "[PERSON_NAME] [PERSON_NAME] Class of [DATE] - [DATE] [GEOGRAPHIC_DATA] - [GEOGR…" at bounding box center [340, 192] width 680 height 385
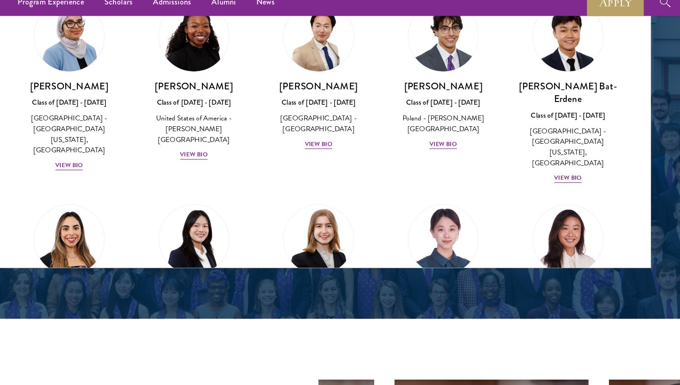
scroll to position [335, 0]
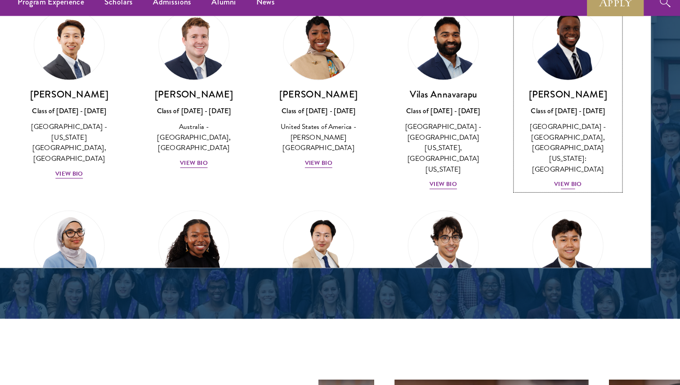
click at [557, 170] on div "View Bio" at bounding box center [561, 174] width 25 height 9
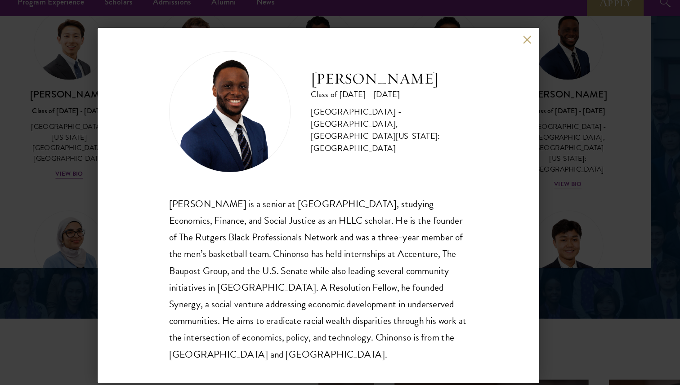
scroll to position [4, 0]
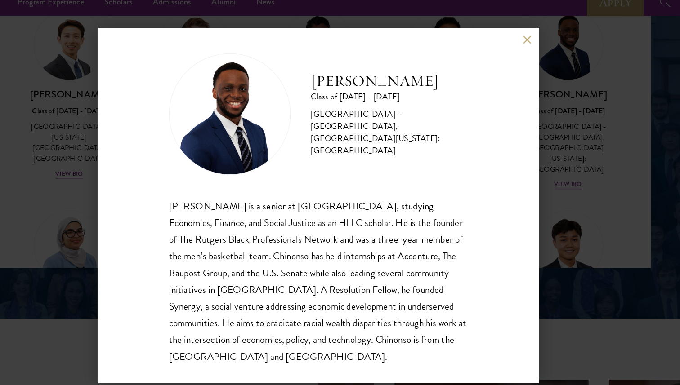
click at [528, 50] on div "[PERSON_NAME] Class of [DATE] - [DATE] [GEOGRAPHIC_DATA] - [GEOGRAPHIC_DATA], […" at bounding box center [339, 193] width 391 height 315
click at [523, 47] on button at bounding box center [525, 46] width 8 height 8
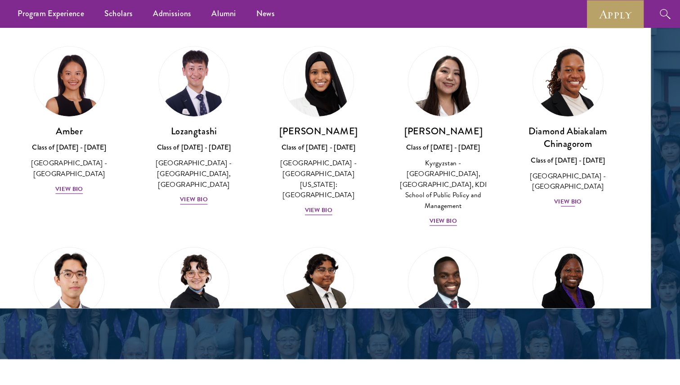
scroll to position [1159, 0]
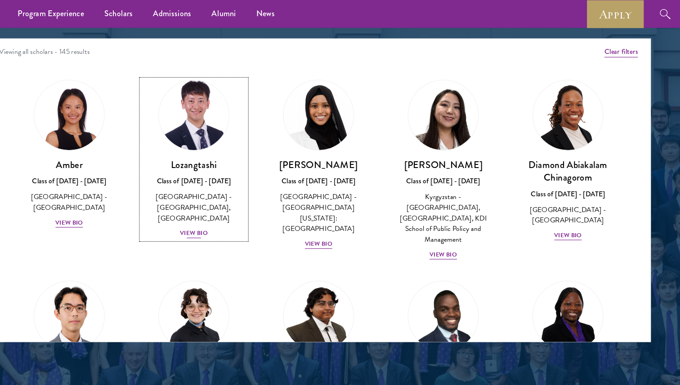
click at [240, 203] on div "View Bio" at bounding box center [229, 207] width 25 height 9
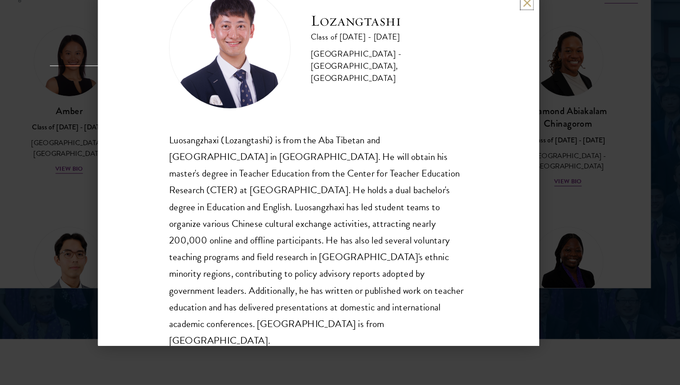
scroll to position [1165, 0]
click at [561, 182] on div "Lozangtashi Class of [DATE] - [DATE] [GEOGRAPHIC_DATA] - [GEOGRAPHIC_DATA], [GE…" at bounding box center [340, 192] width 680 height 385
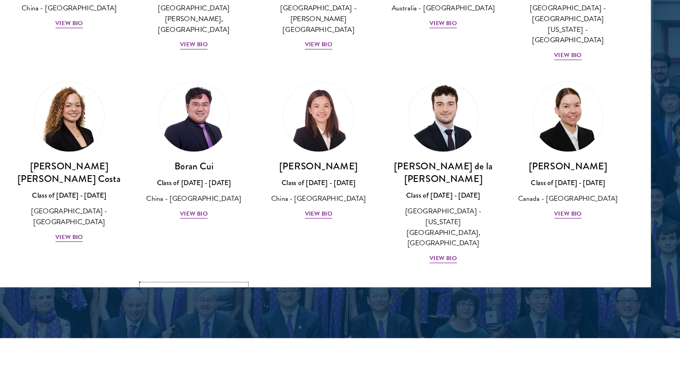
scroll to position [957, 0]
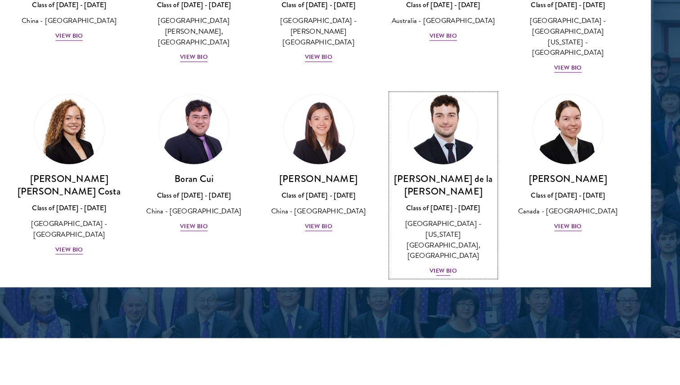
click at [457, 280] on div "View Bio" at bounding box center [450, 284] width 25 height 9
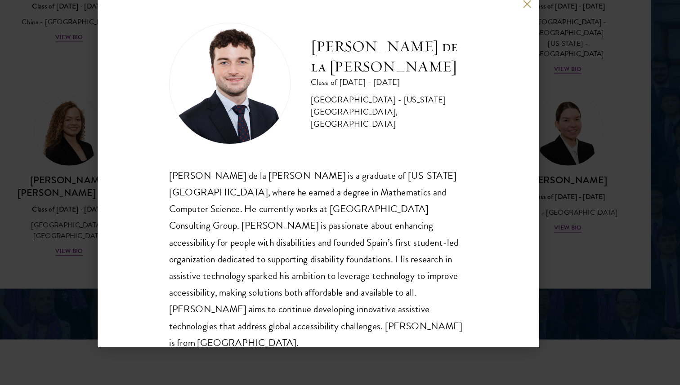
click at [521, 50] on div "[PERSON_NAME] de la [PERSON_NAME] Class of [DATE] - [DATE] [GEOGRAPHIC_DATA] - …" at bounding box center [339, 193] width 391 height 315
click at [526, 49] on button at bounding box center [525, 46] width 8 height 8
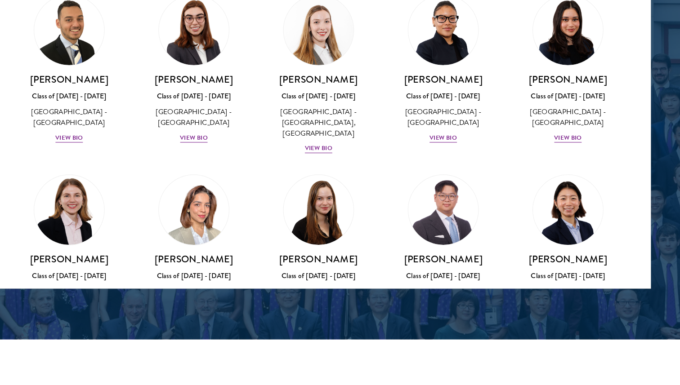
scroll to position [2181, 0]
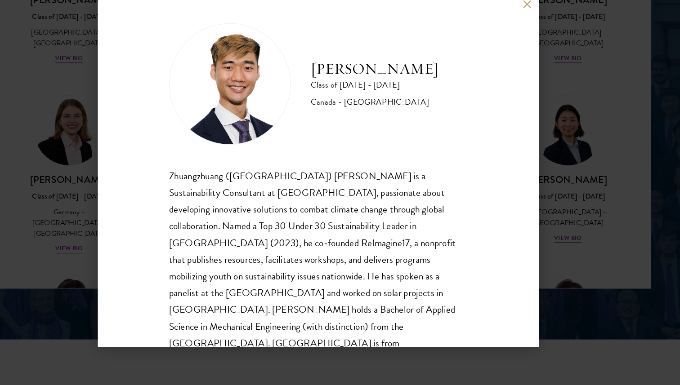
click at [606, 282] on div "[PERSON_NAME] Class of [DATE] - [DATE] [GEOGRAPHIC_DATA] - [GEOGRAPHIC_DATA] Zh…" at bounding box center [340, 192] width 680 height 385
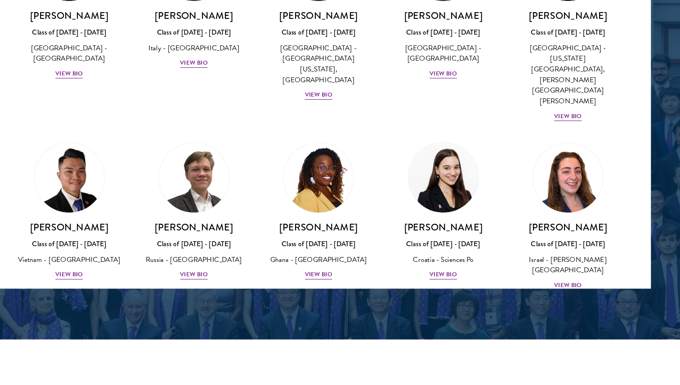
scroll to position [3314, 0]
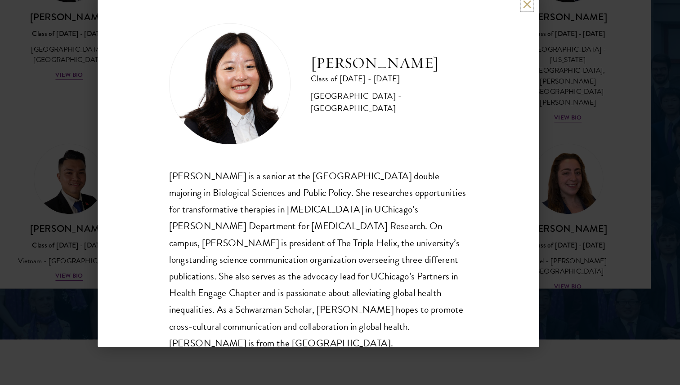
scroll to position [16, 0]
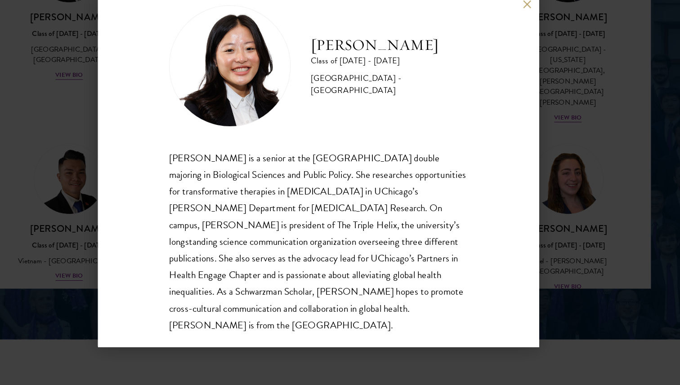
click at [563, 186] on div "[PERSON_NAME] Class of [DATE] - [DATE] [GEOGRAPHIC_DATA] - [GEOGRAPHIC_DATA] [P…" at bounding box center [340, 192] width 680 height 385
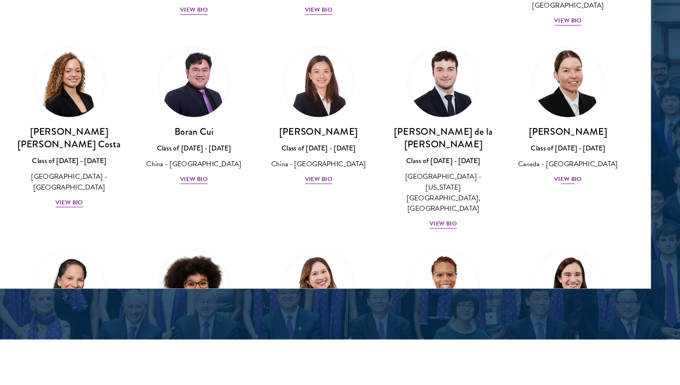
scroll to position [3386, 0]
